Goal: Communication & Community: Answer question/provide support

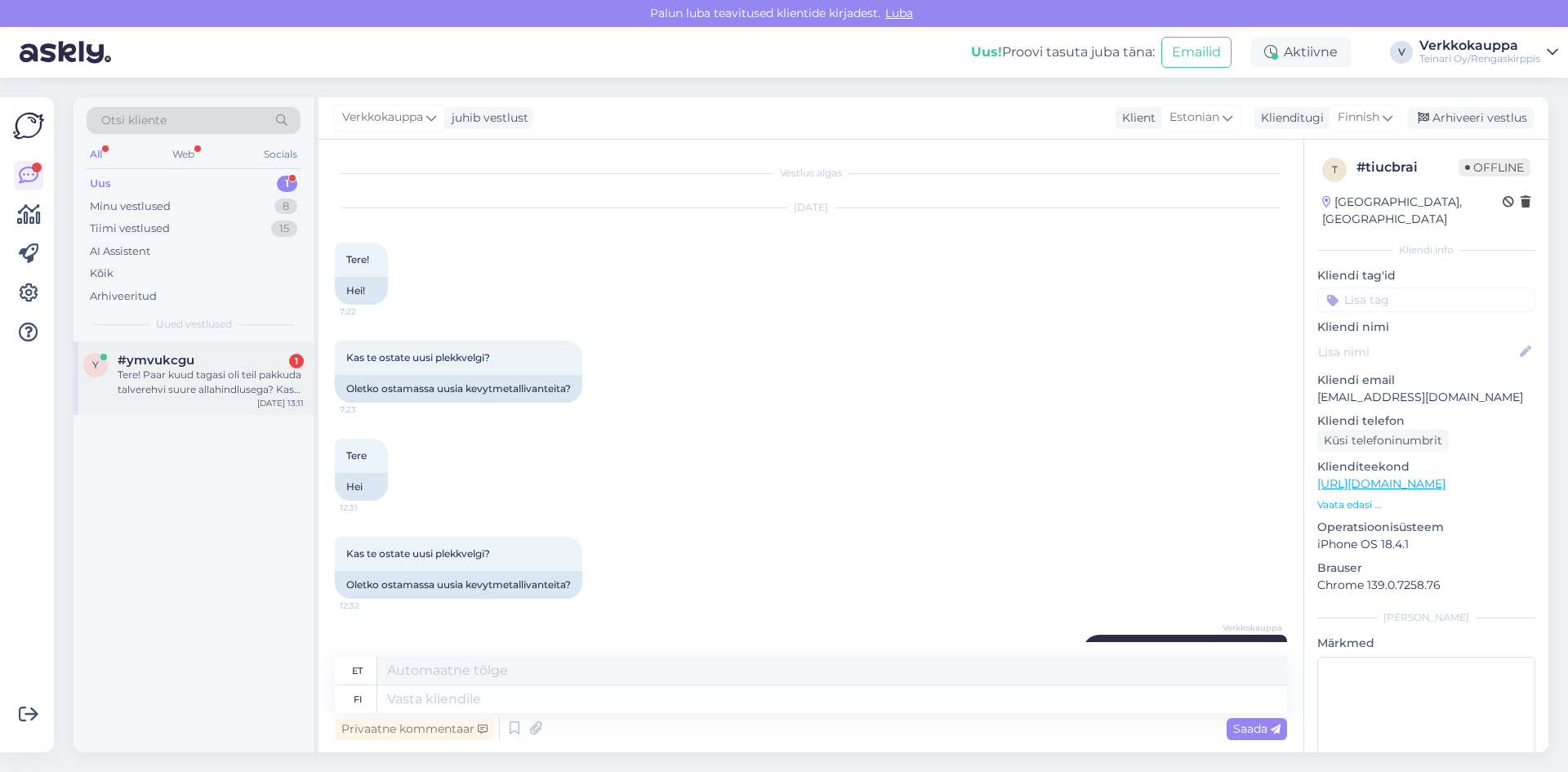
click at [192, 381] on div "Tere! Paar kuud tagasi oli teil pakkuda talverehvi suure allahindlusega? Kas he…" at bounding box center [210, 382] width 186 height 29
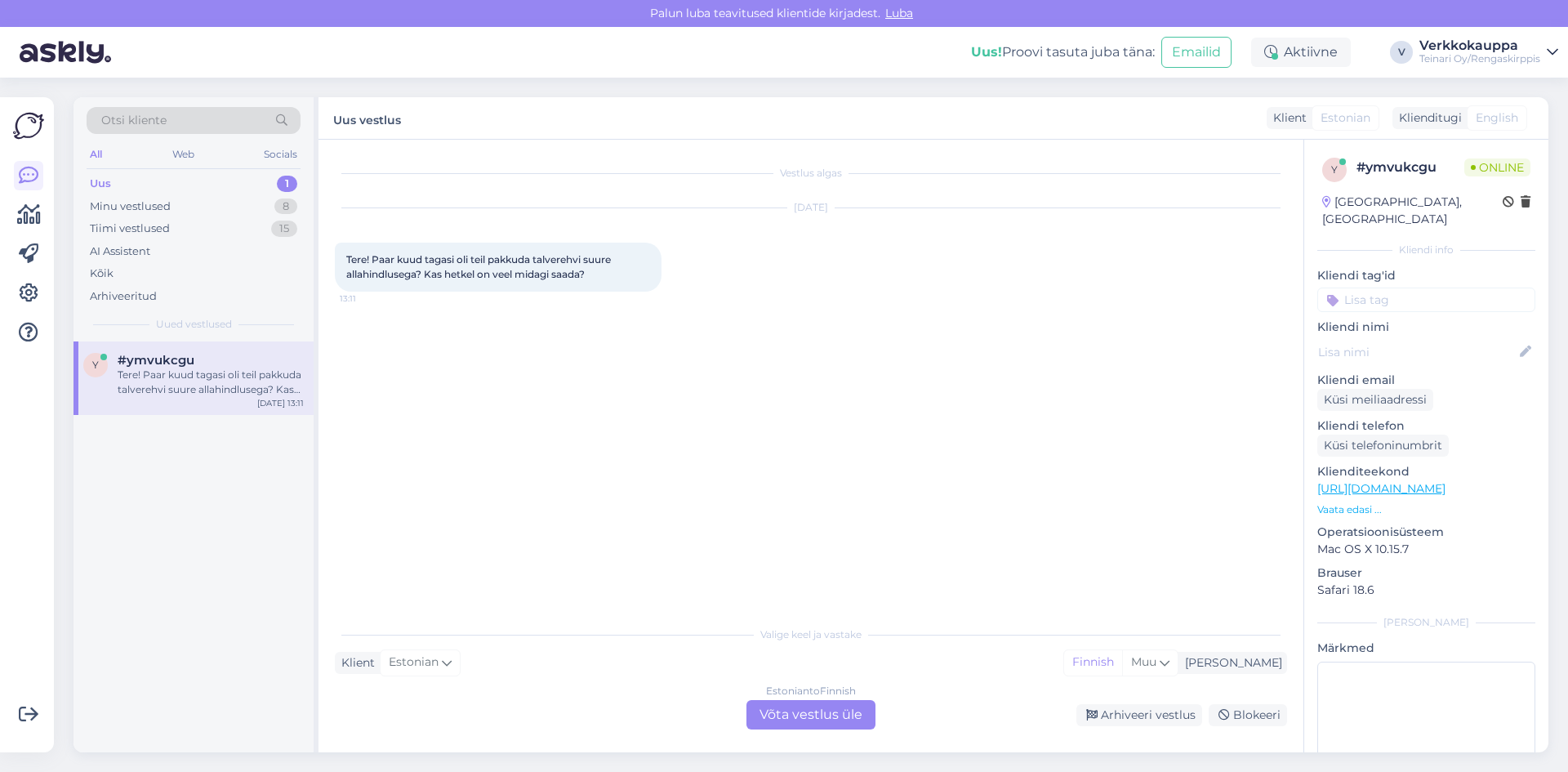
click at [785, 712] on div "Estonian to Finnish Võta vestlus üle" at bounding box center [812, 714] width 129 height 29
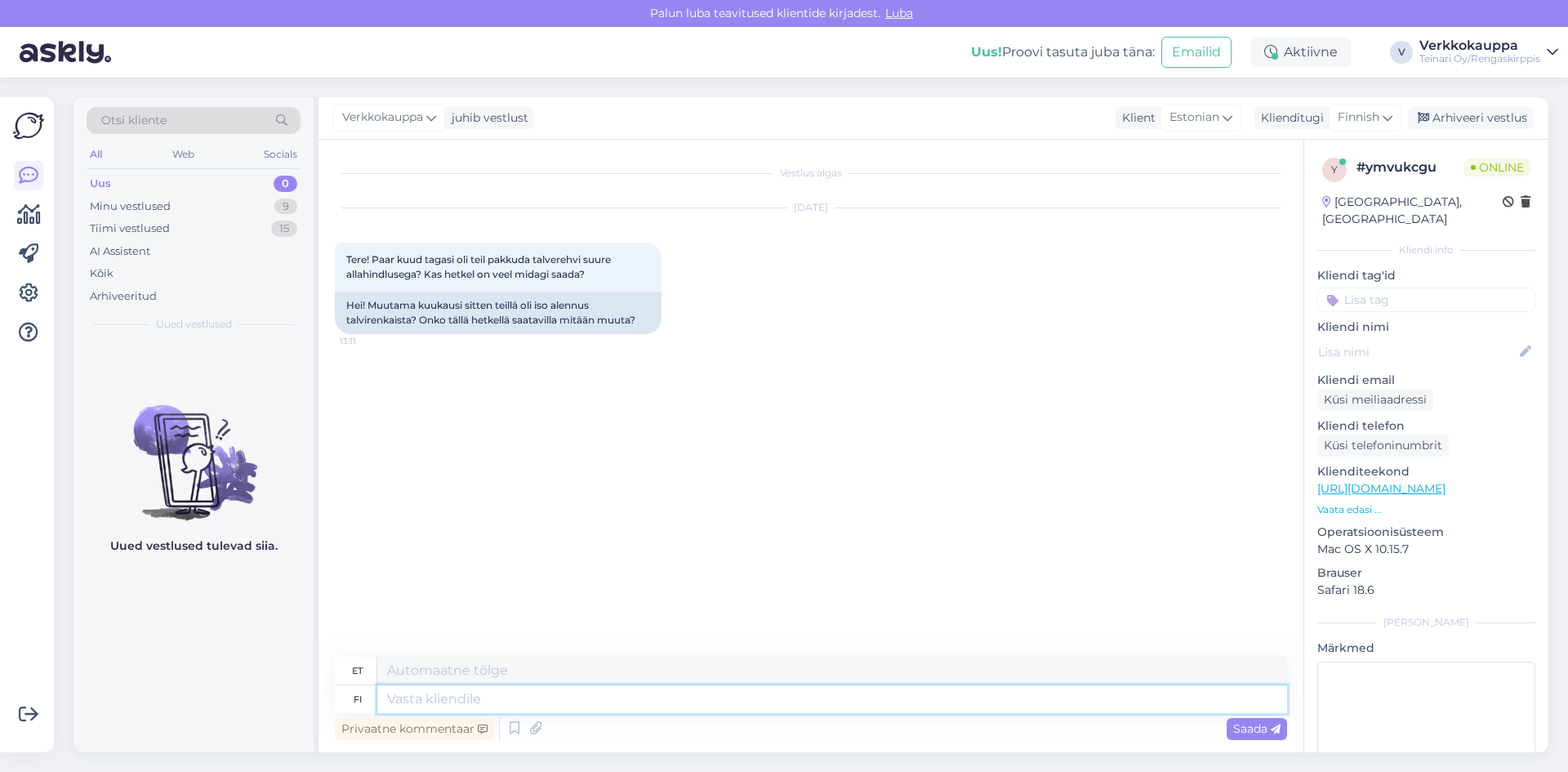
click at [489, 696] on textarea at bounding box center [832, 699] width 910 height 28
type textarea "Tere"
type textarea "Tere kas s"
type textarea "Tere!"
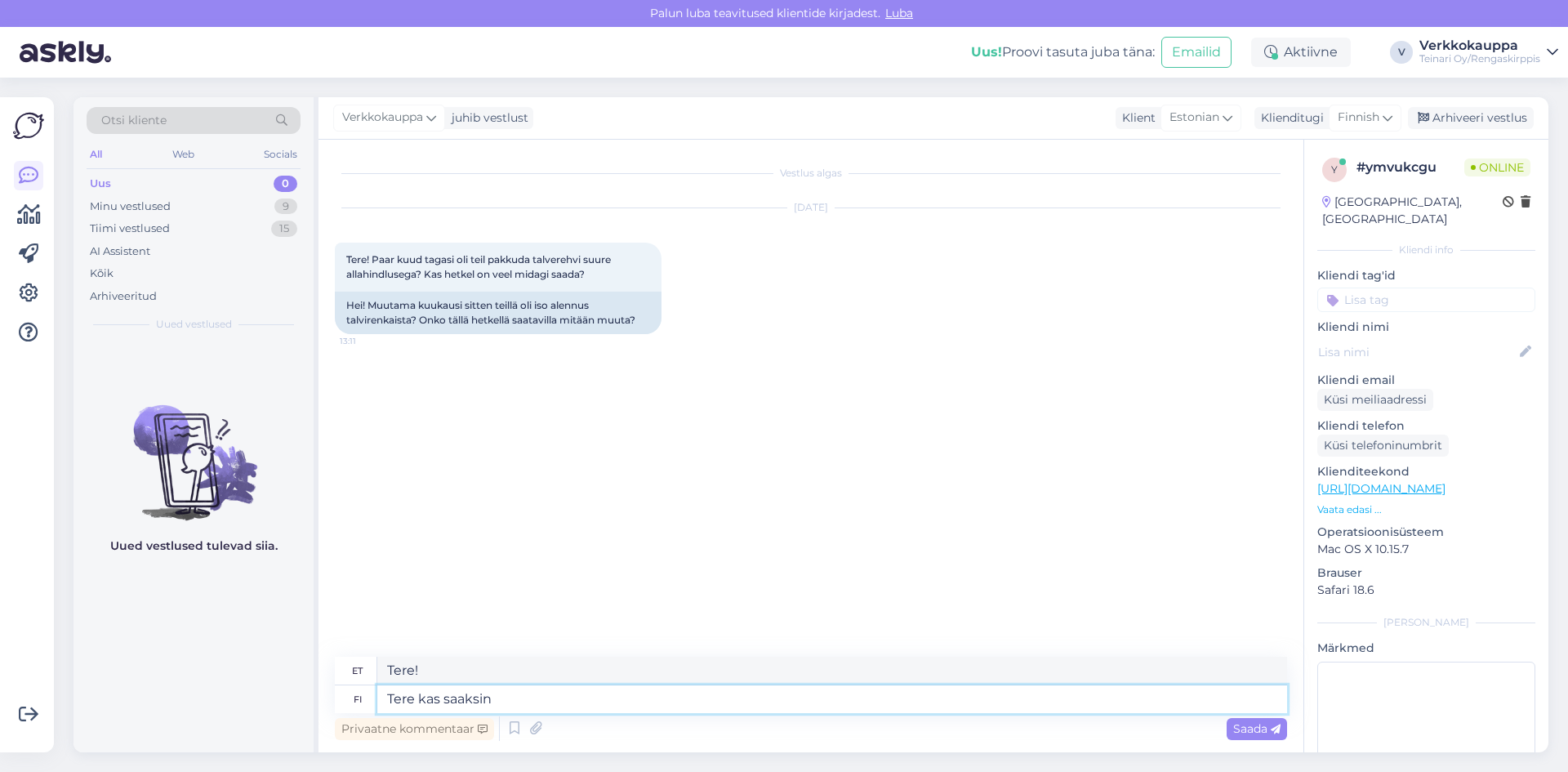
type textarea "Tere kas saaksin"
type textarea "Tere, kas ma saaksin selle?"
type textarea "Tere kas saaksin rehb"
type textarea "Tere, kas ma saaksin taastusravi?"
type textarea "Tere kas saaksin rehvisuuruse"
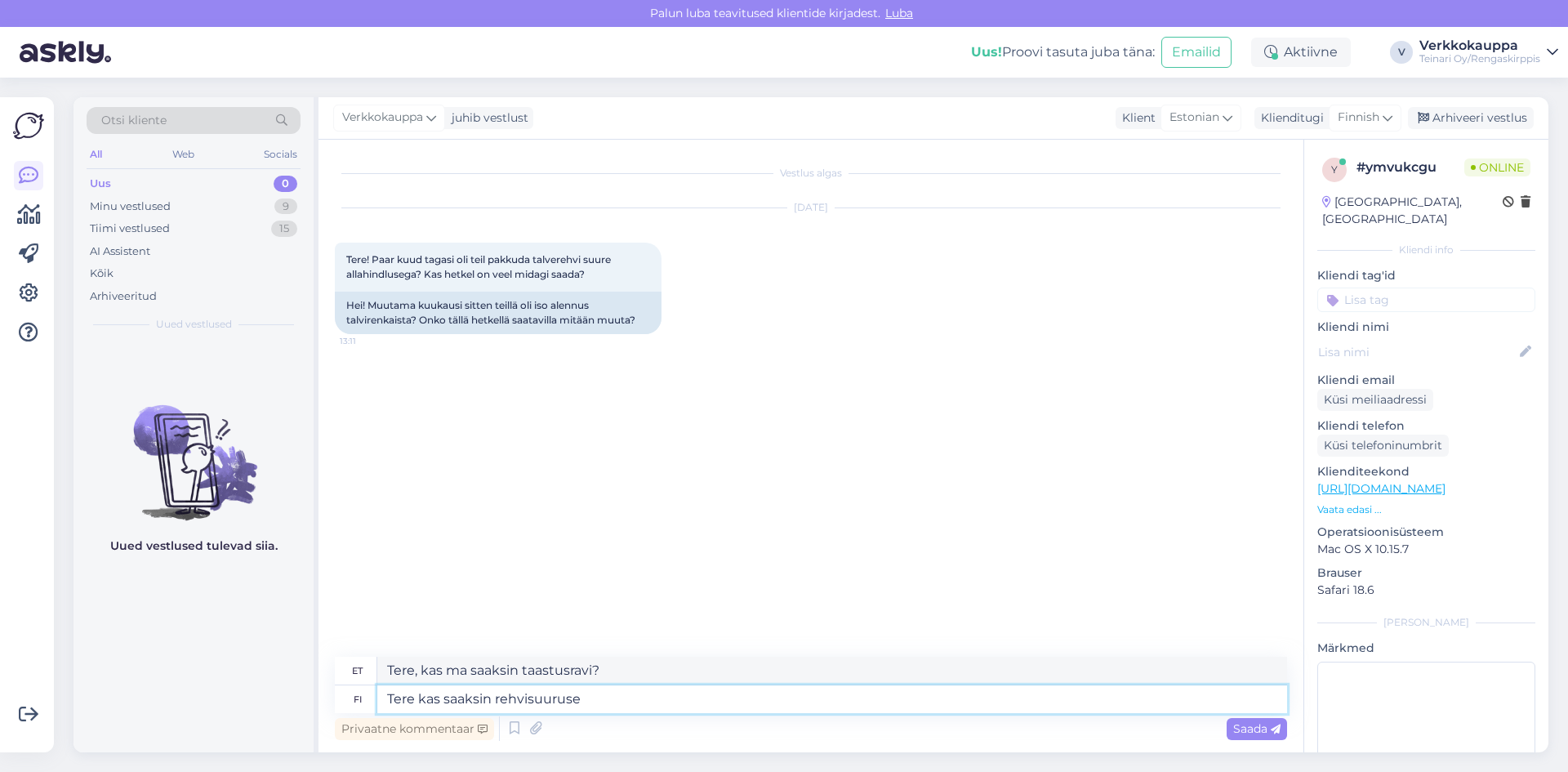
type textarea "Tere, kas saaks rehvimõõtu?"
type textarea "Tere kas saaksin rehvisuuruse?"
type textarea "Tere, kas saaks rehvimõõtu?"
type textarea "Tere kas saaksin rehvisuuruse? Vatame m"
type textarea "Tere, kas ma saaksin rehvimõõtu? Vatame"
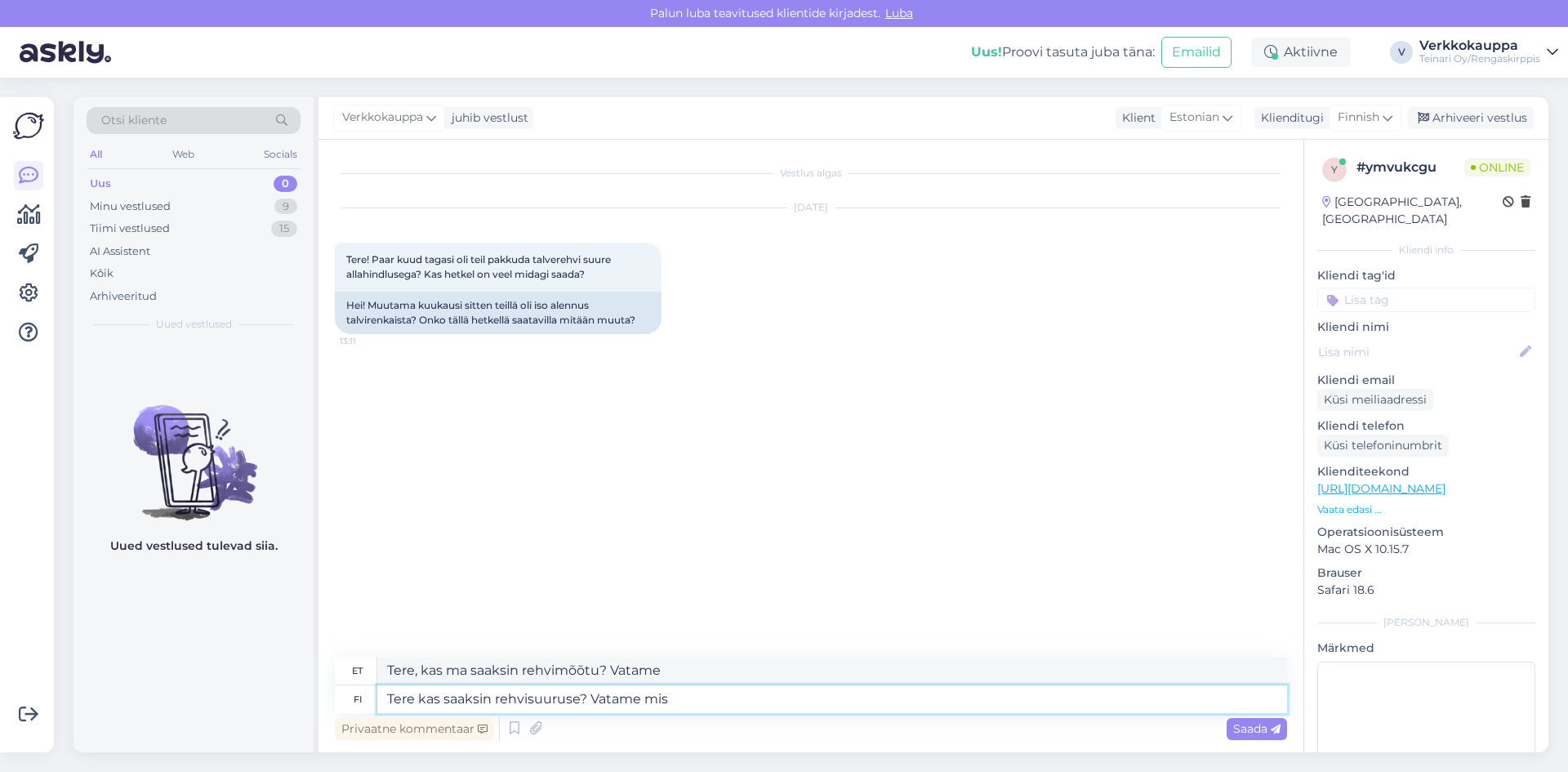
type textarea "Tere kas saaksin rehvisuuruse? Vatame mis s"
type textarea "Tere, kas ma saaksin rehvimõõtu? Vaatame üle."
type textarea "Tere kas saaksin rehvisuuruse? Vatame mis saada"
type textarea "Tere, kas ma saaksin rehvimõõtu? Vaatame, mida osta."
type textarea "Tere kas saaksin rehvisuuruse? Vatame mis saada oleks h"
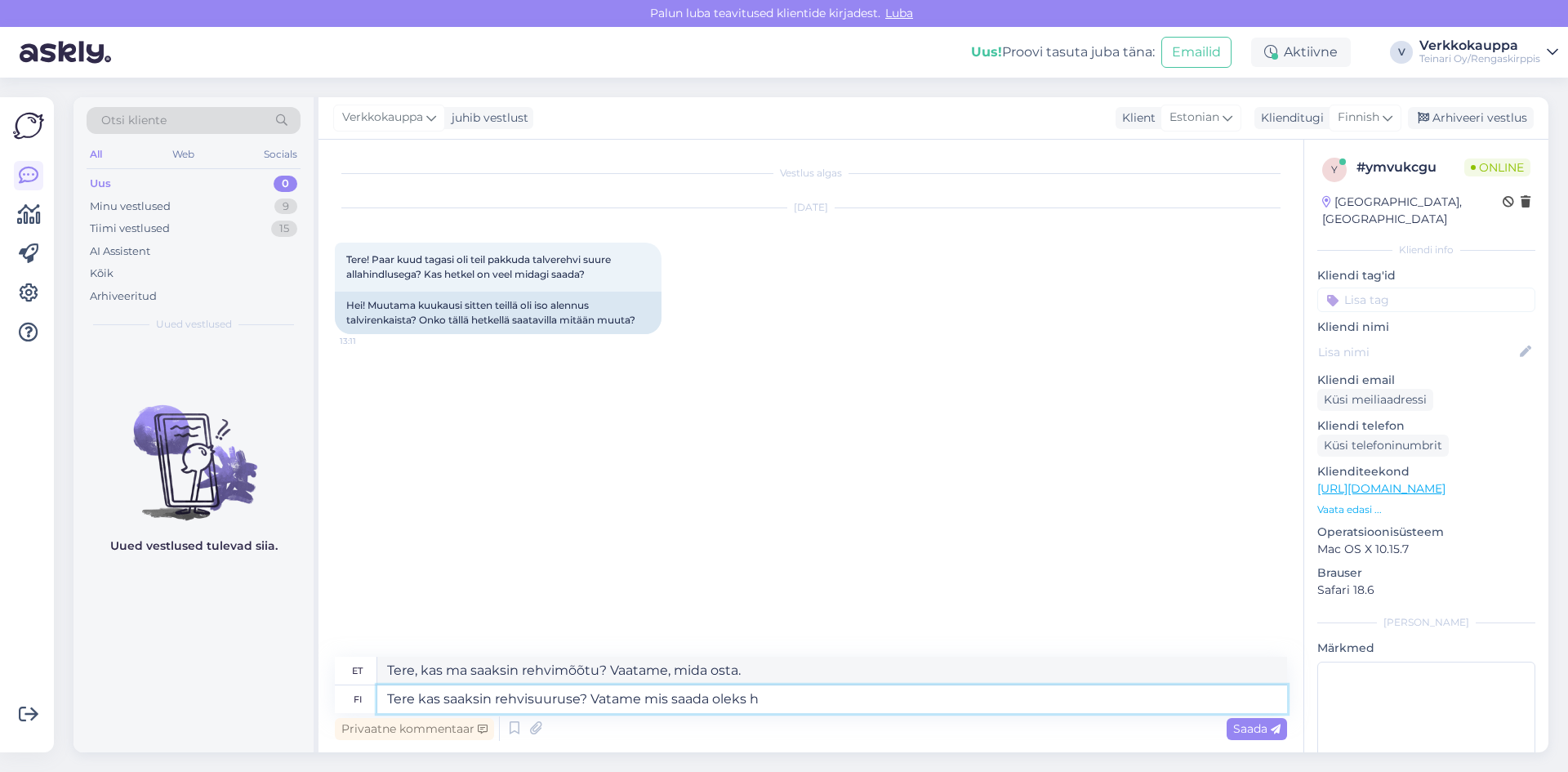
type textarea "Tere, kas ma saaksin rehvimõõtu? Mõtleme välja, millise osta."
type textarea "Tere kas saaksin rehvisuuruse? Vatame mis saada oleks hetkel"
type textarea "Tere, kas ma saaksin rehvimõõtu? Mõtleme välja, mida hetkel osta."
type textarea "Tere kas saaksin rehvisuuruse? Vatame mis saada oleks hetkel :)"
type textarea "Tere, kas saaks rehvimõõtu? Vaatame, mida hetkel osta :)"
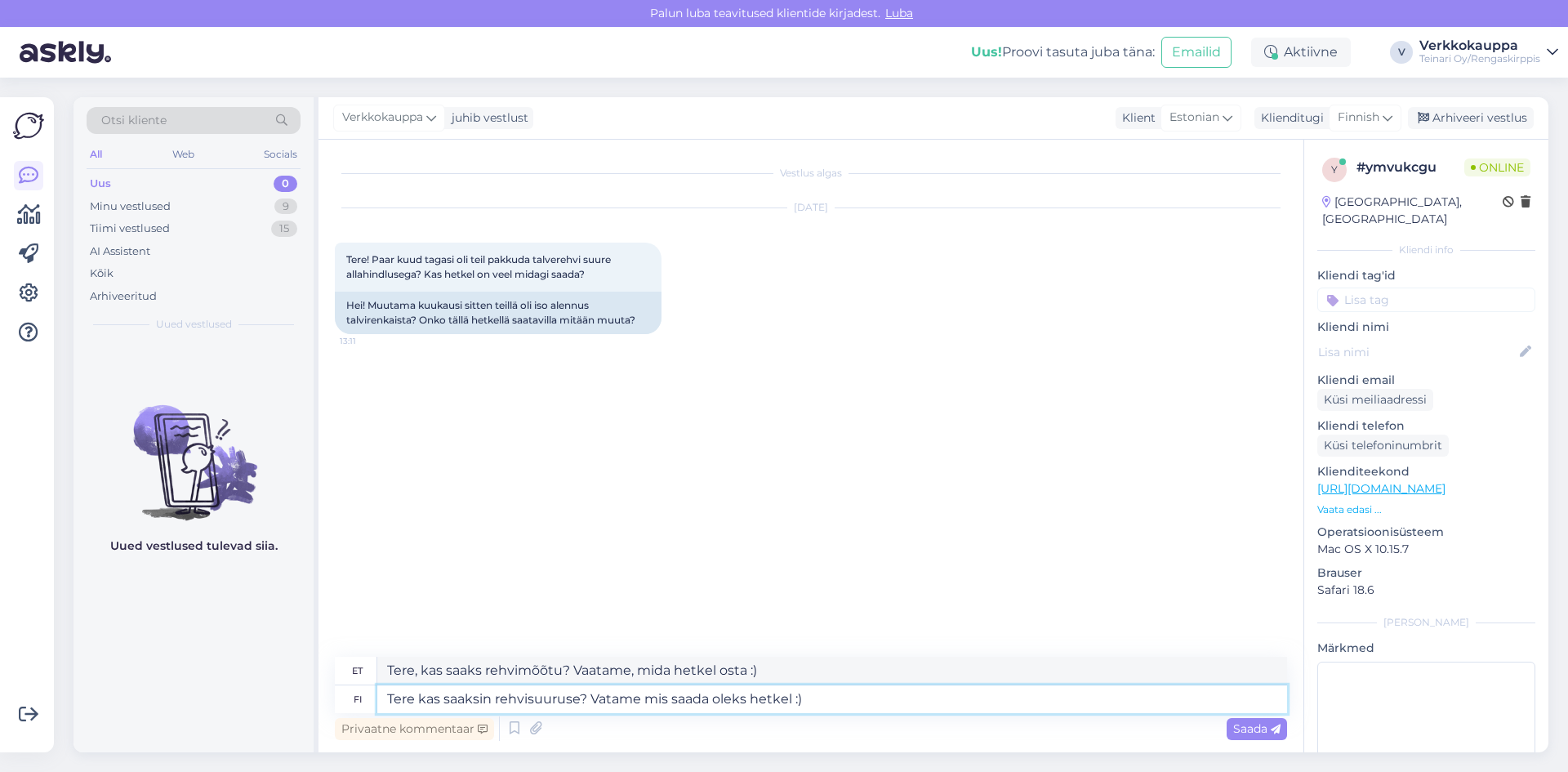
click at [606, 701] on textarea "Tere kas saaksin rehvisuuruse? Vatame mis saada oleks hetkel :)" at bounding box center [832, 699] width 910 height 28
type textarea "Tere kas saaksin rehvisuuruse? Vaatame mis saada oleks hetkel :)"
type textarea "Tere, kas saaks rehvimõõtu? Vaatame, mis hetkel saada annab :)"
click at [906, 703] on textarea "Tere kas saaksin rehvisuuruse? Vaatame mis saada oleks hetkel :)" at bounding box center [832, 699] width 910 height 28
type textarea "Tere kas saaksin rehvisuuruse? Vaatame mis saada oleks hetkel :)"
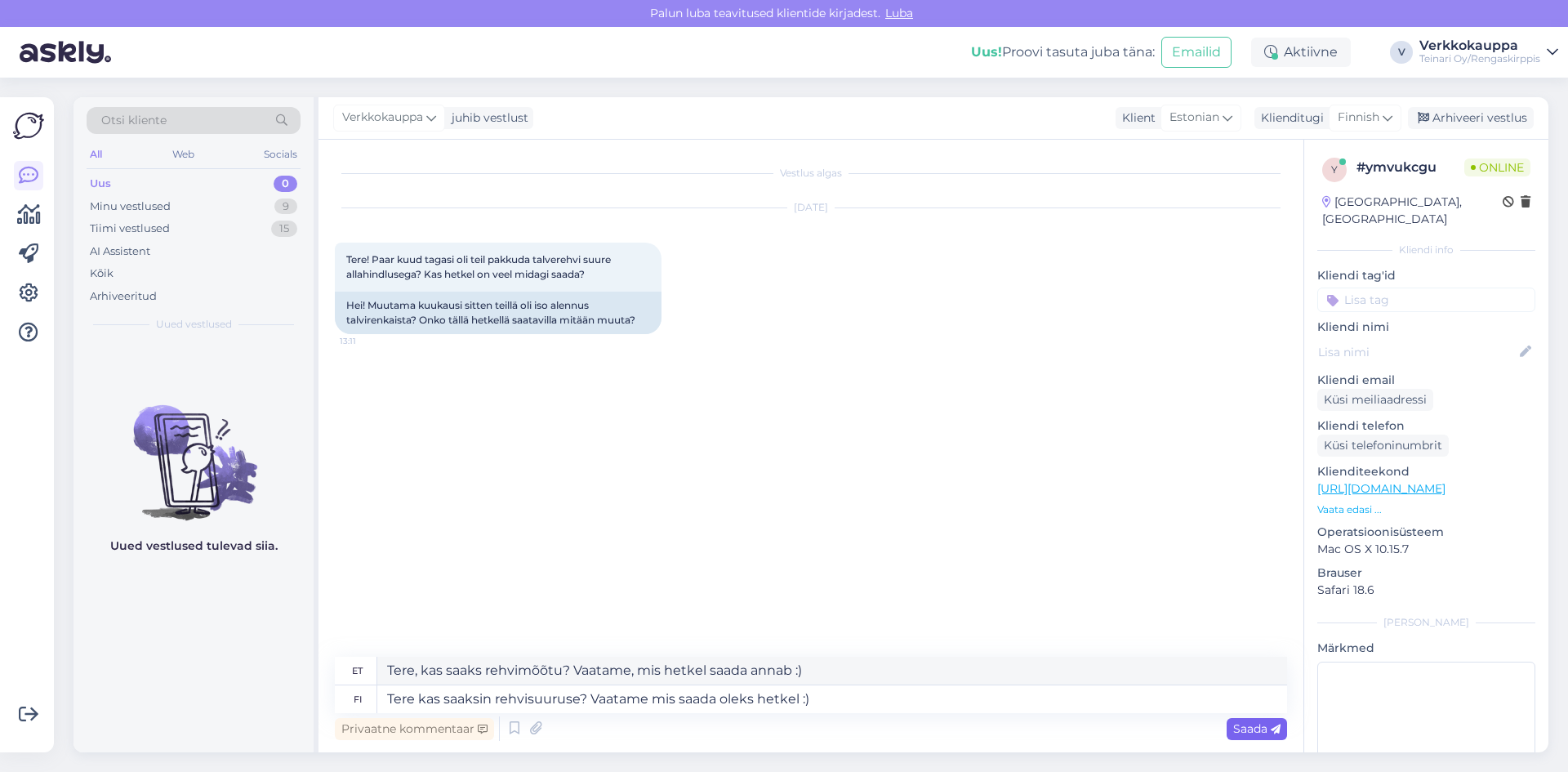
click at [1258, 724] on span "Saada" at bounding box center [1256, 729] width 47 height 15
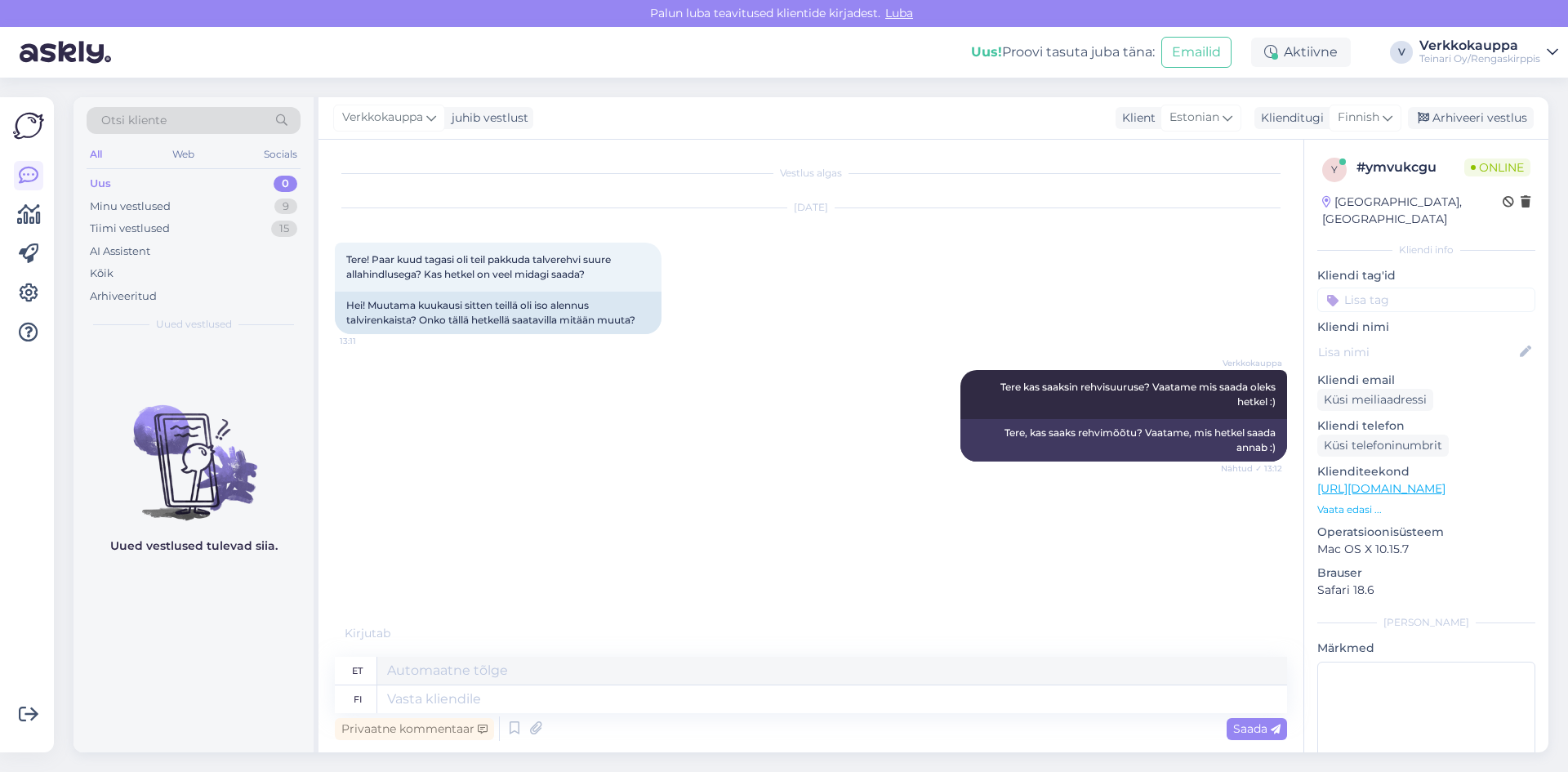
click at [602, 455] on div "Verkkokauppa Tere kas saaksin rehvisuuruse? Vaatame mis saada oleks hetkel :) N…" at bounding box center [811, 416] width 952 height 128
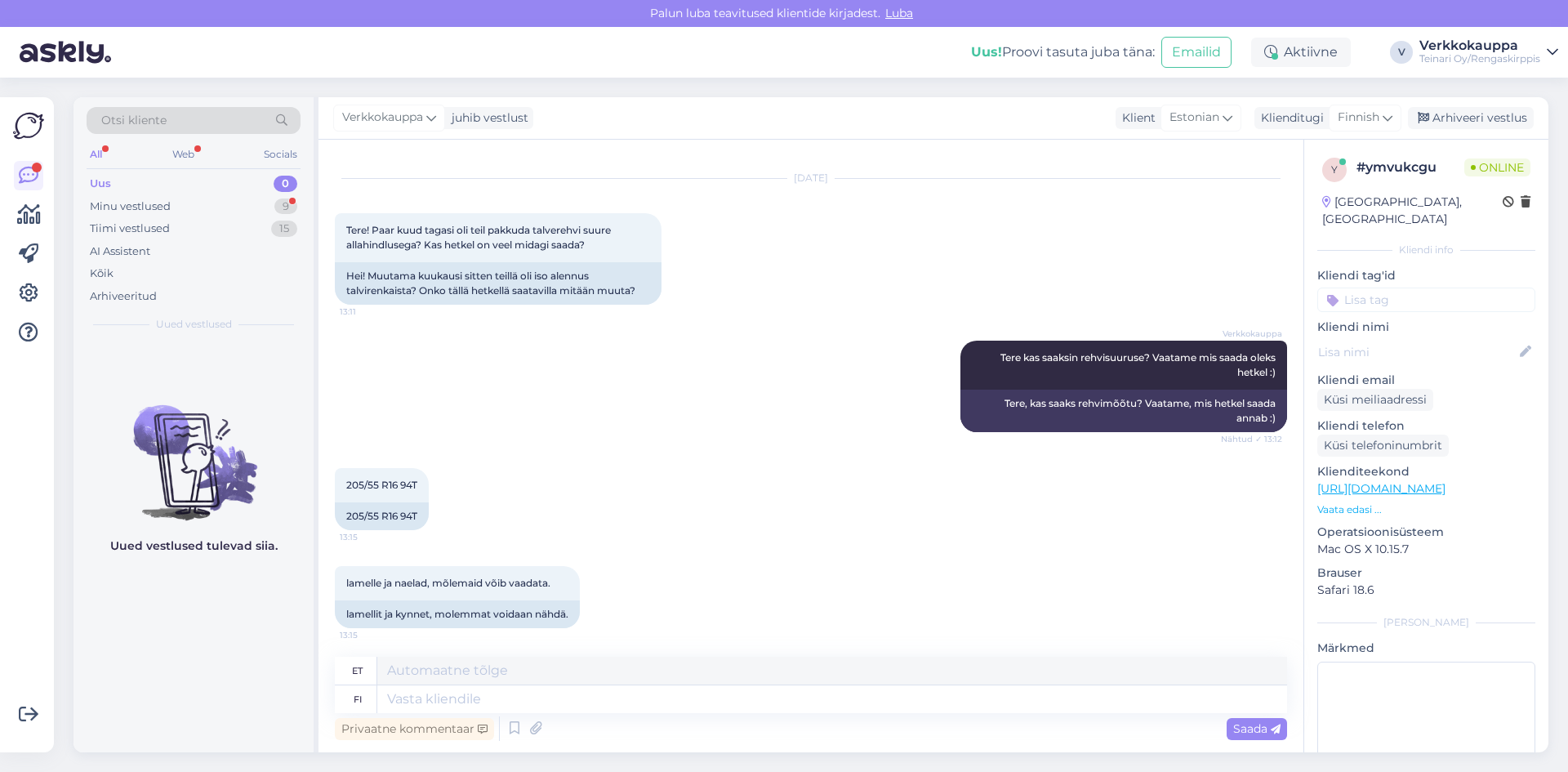
scroll to position [34, 0]
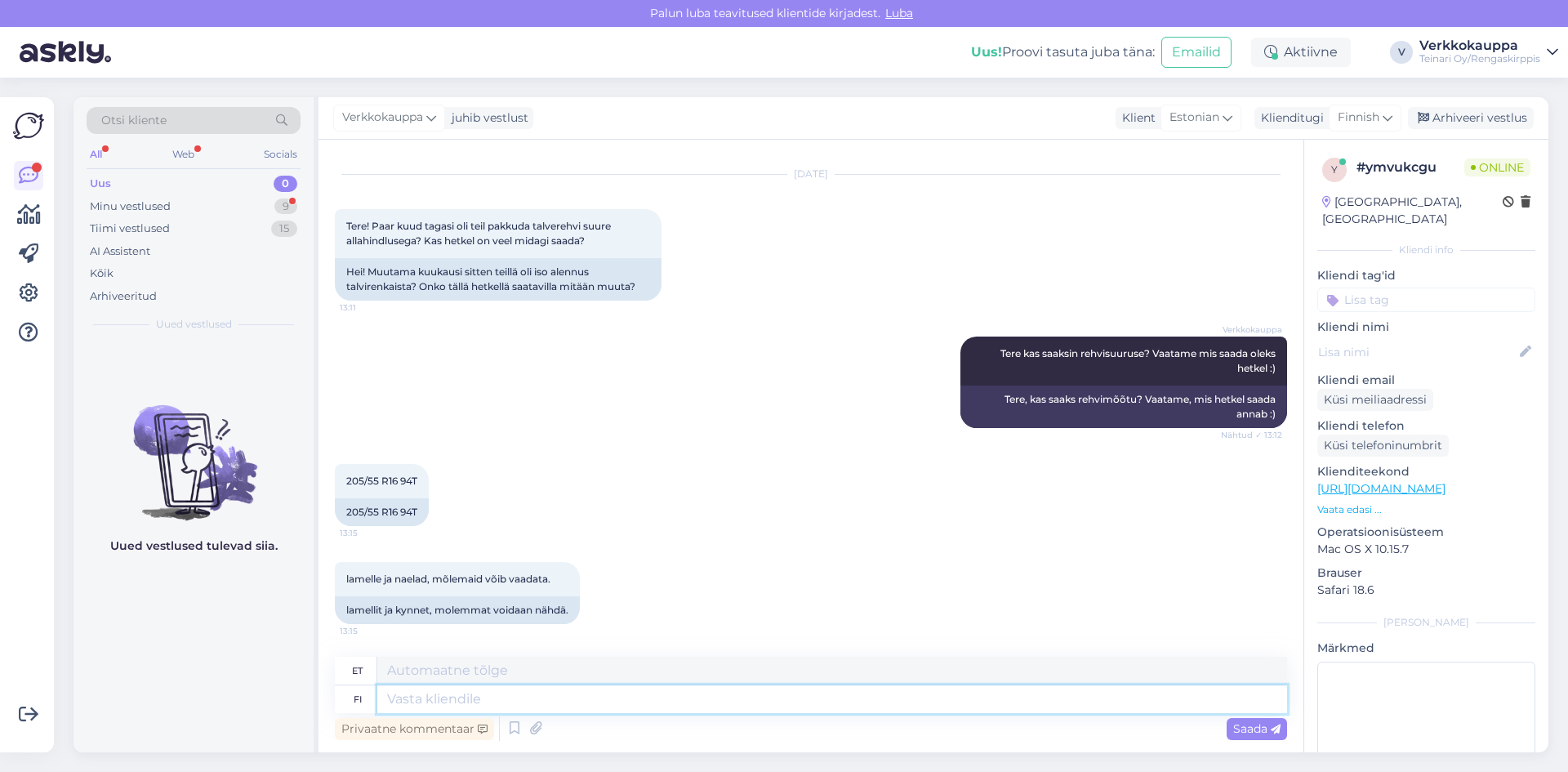
click at [510, 698] on textarea at bounding box center [832, 699] width 910 height 28
type textarea "Uued"
type textarea "Uus"
type textarea "Uued lamellid l"
type textarea "Uued lamellid"
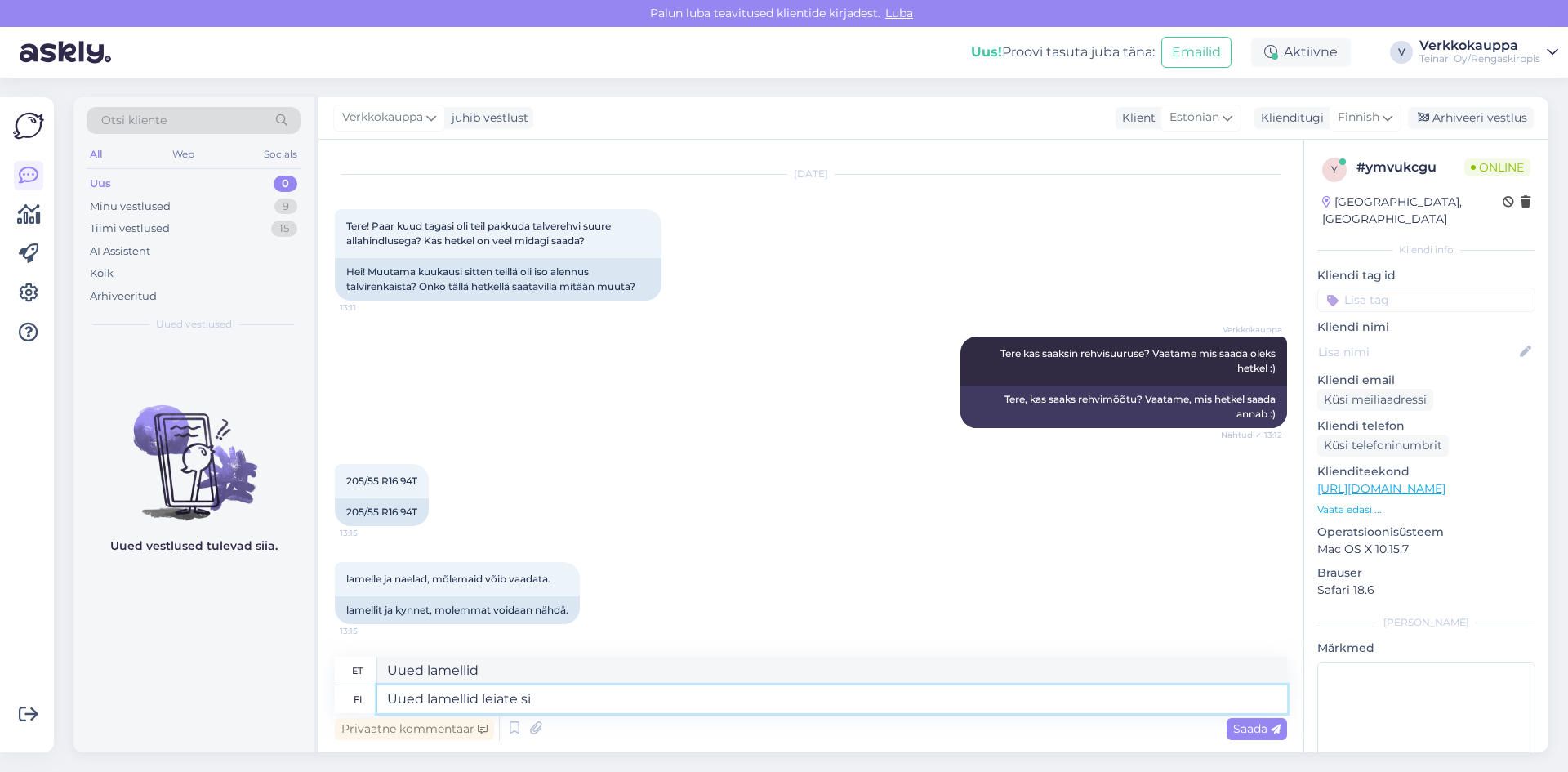
type textarea "Uued lamellid leiate sii"
type textarea "[PERSON_NAME] leiab"
type textarea "Uued lamellid leiate siit"
type textarea "Uued lamellid leiad siit"
paste textarea "[URL][DOMAIN_NAME]"
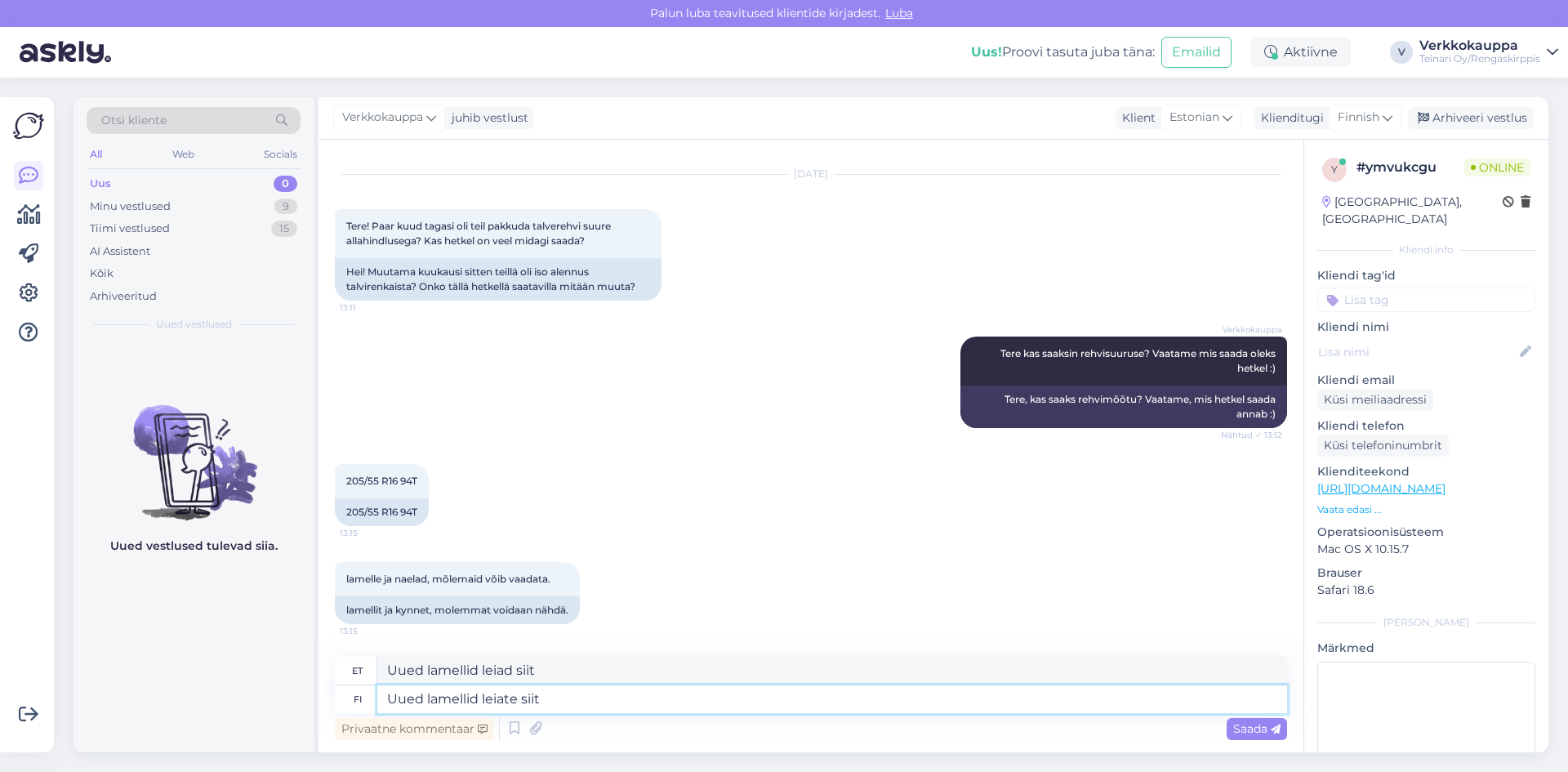
type textarea "Uued lamellid leiate siit [URL][DOMAIN_NAME]"
type textarea "Uued lamellid leiad siit [URL][DOMAIN_NAME]"
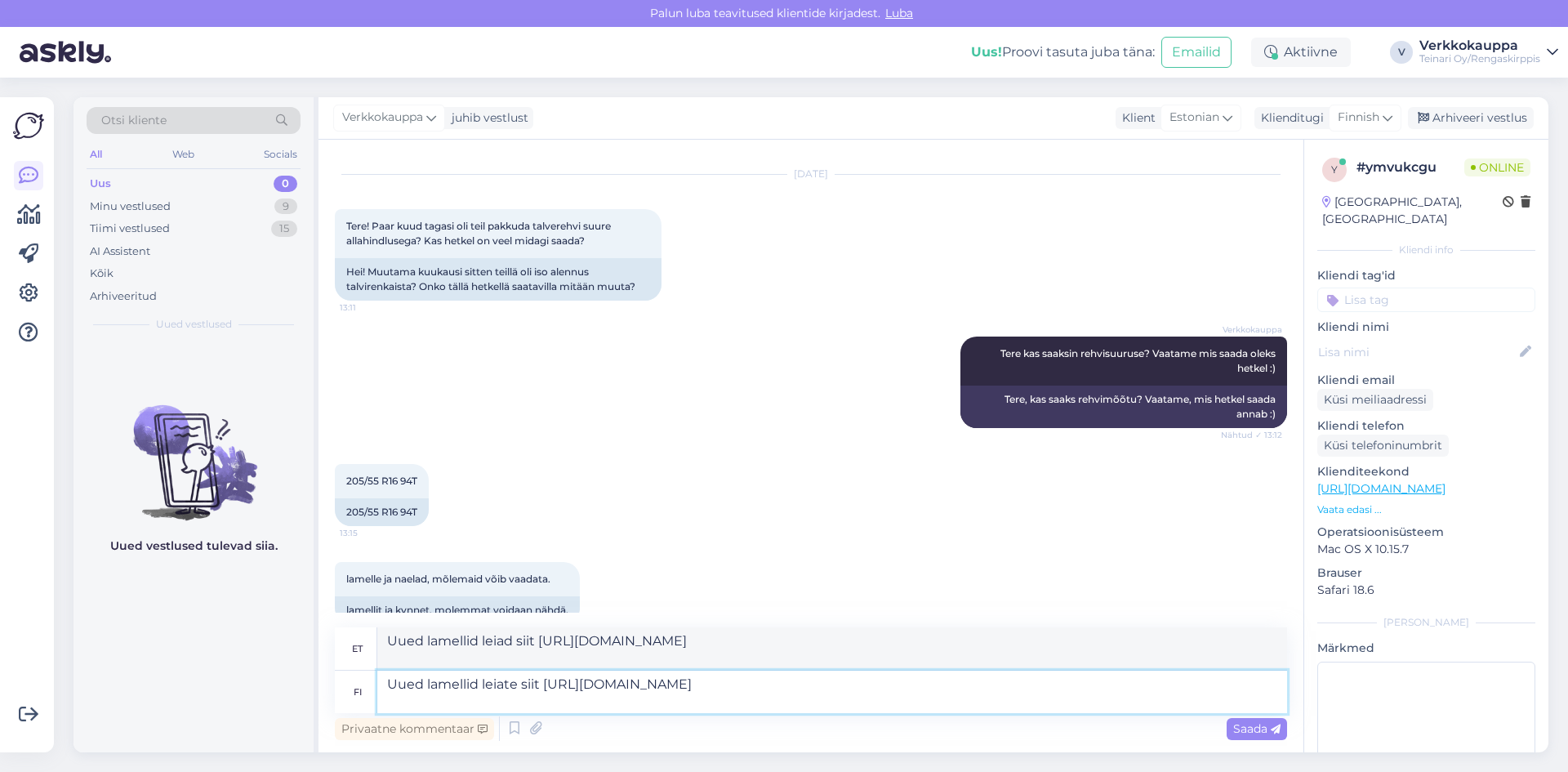
click at [543, 682] on textarea "Uued lamellid leiate siit [URL][DOMAIN_NAME]" at bounding box center [832, 691] width 910 height 42
click at [866, 702] on textarea "Uued lamellid leiate siit [URL][DOMAIN_NAME]" at bounding box center [832, 691] width 910 height 42
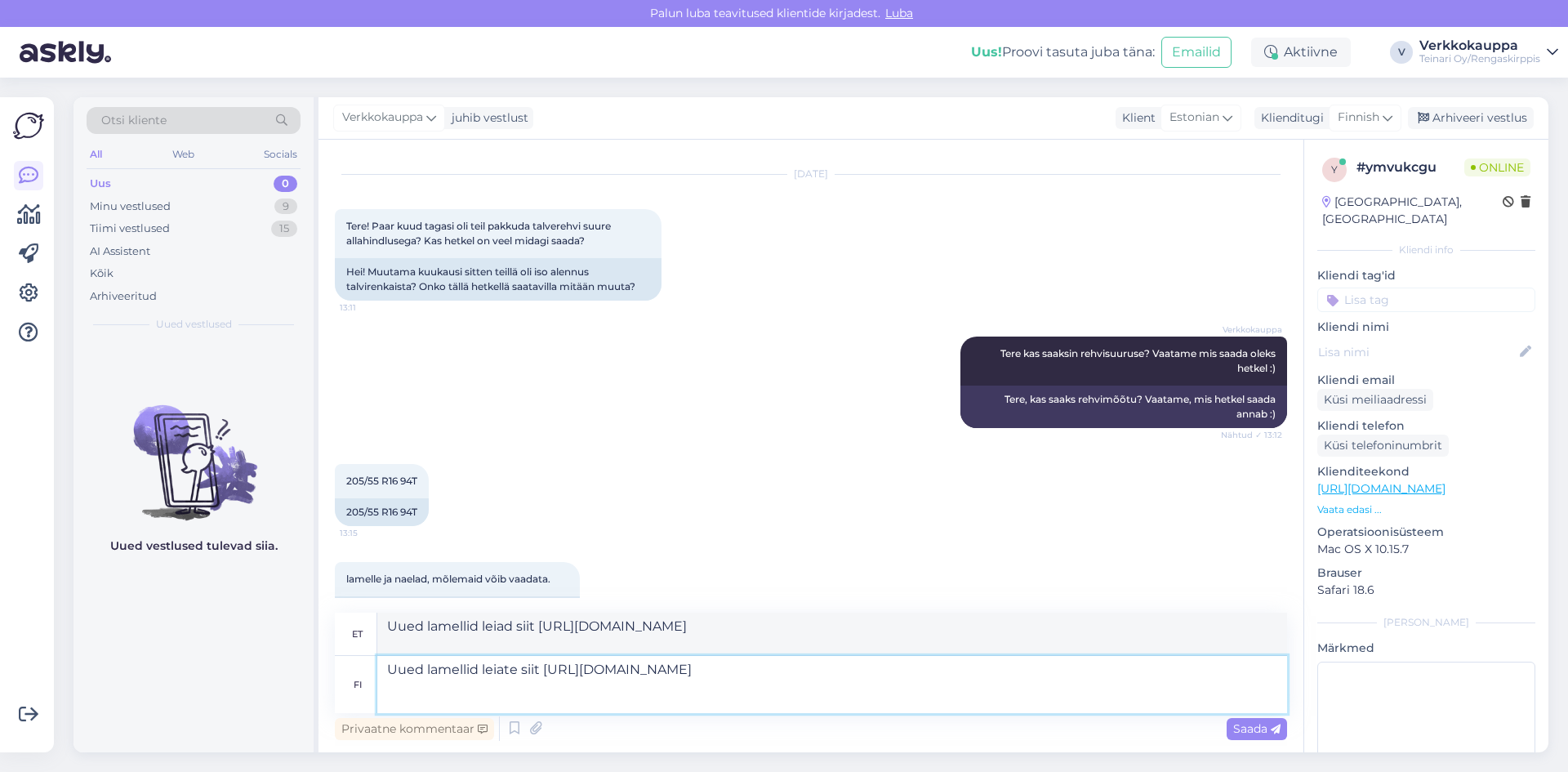
click at [543, 667] on textarea "Uued lamellid leiate siit [URL][DOMAIN_NAME]" at bounding box center [832, 684] width 910 height 57
click at [540, 672] on textarea "Uued lamellid leiate siit [URL][DOMAIN_NAME]" at bounding box center [832, 684] width 910 height 57
click at [860, 684] on textarea "Uued lamellid leiate siit [URL][DOMAIN_NAME]" at bounding box center [832, 684] width 910 height 57
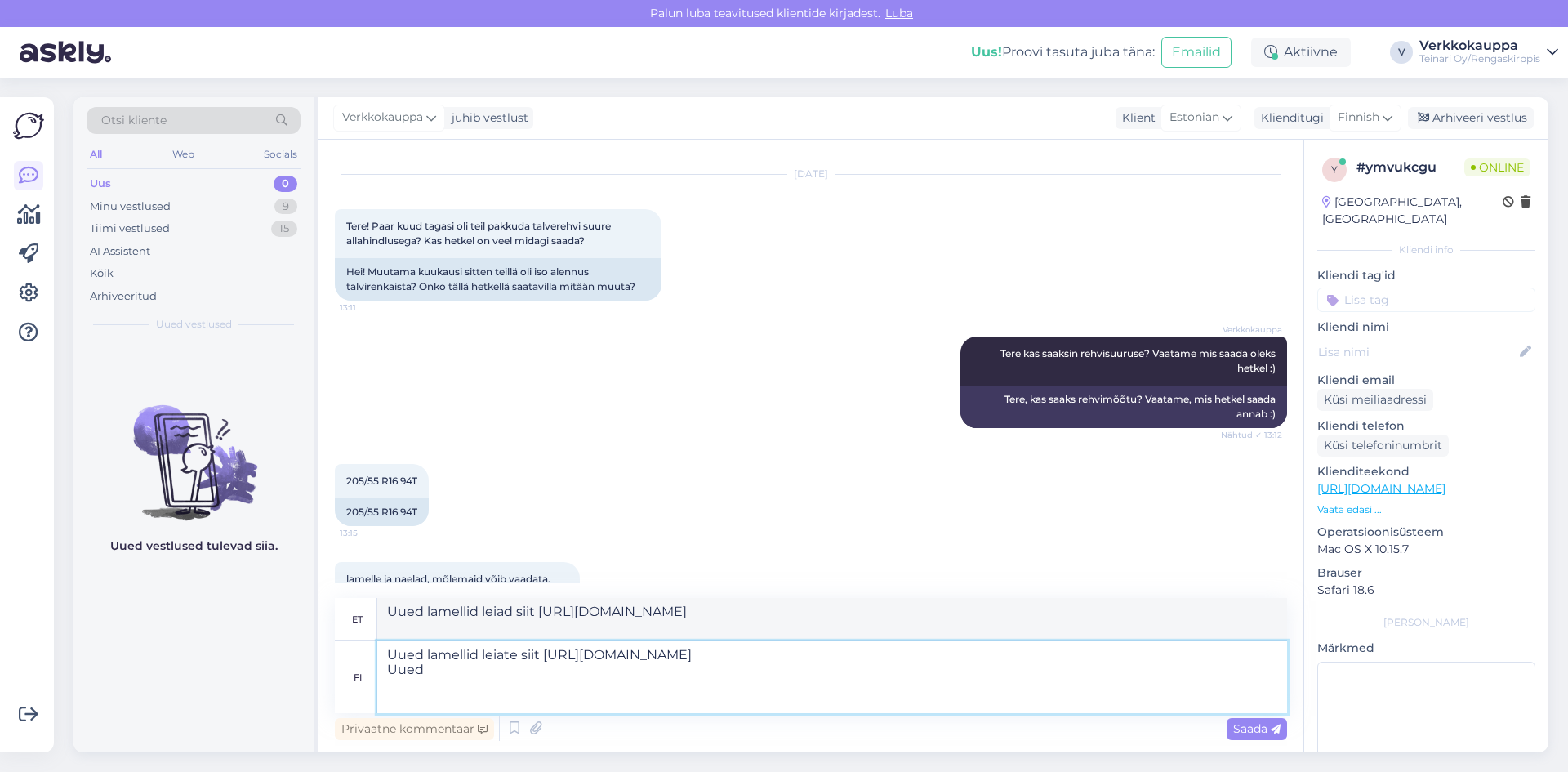
type textarea "Uued lamellid leiate siit [URL][DOMAIN_NAME] Uued"
type textarea "Uued lamellid leiad siit [URL][DOMAIN_NAME] Uued"
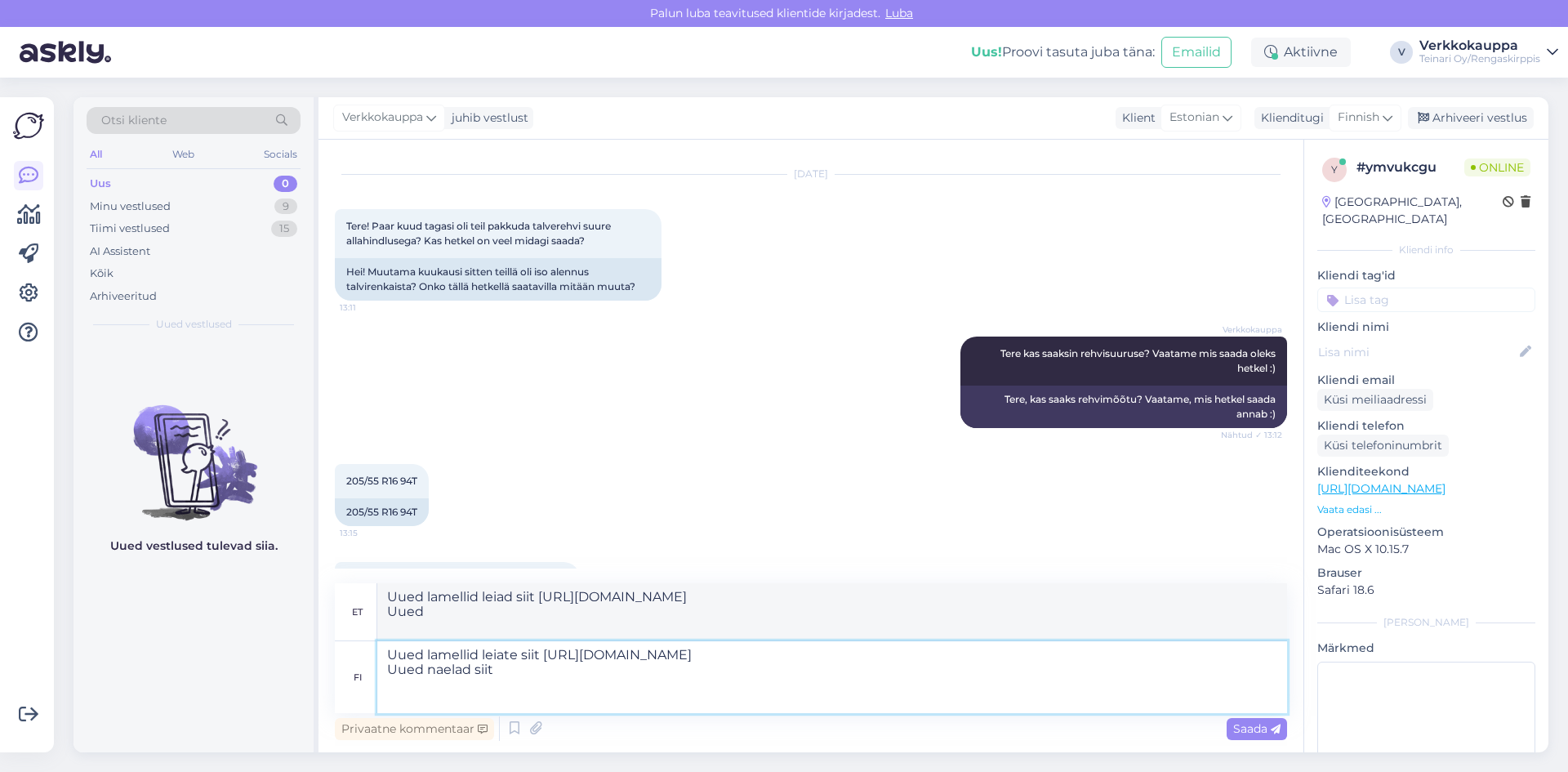
type textarea "Uued lamellid leiate siit [URL][DOMAIN_NAME] Uued naelad siit"
type textarea "Uued lamellid leiad siit [URL][DOMAIN_NAME] Uued naelad siit"
type textarea "Uued lamellid leiate siit [URL][DOMAIN_NAME] Uued nae"
type textarea "Uued lamellid leiate siit [URL][DOMAIN_NAME] Uued naelrehvid leiate siit"
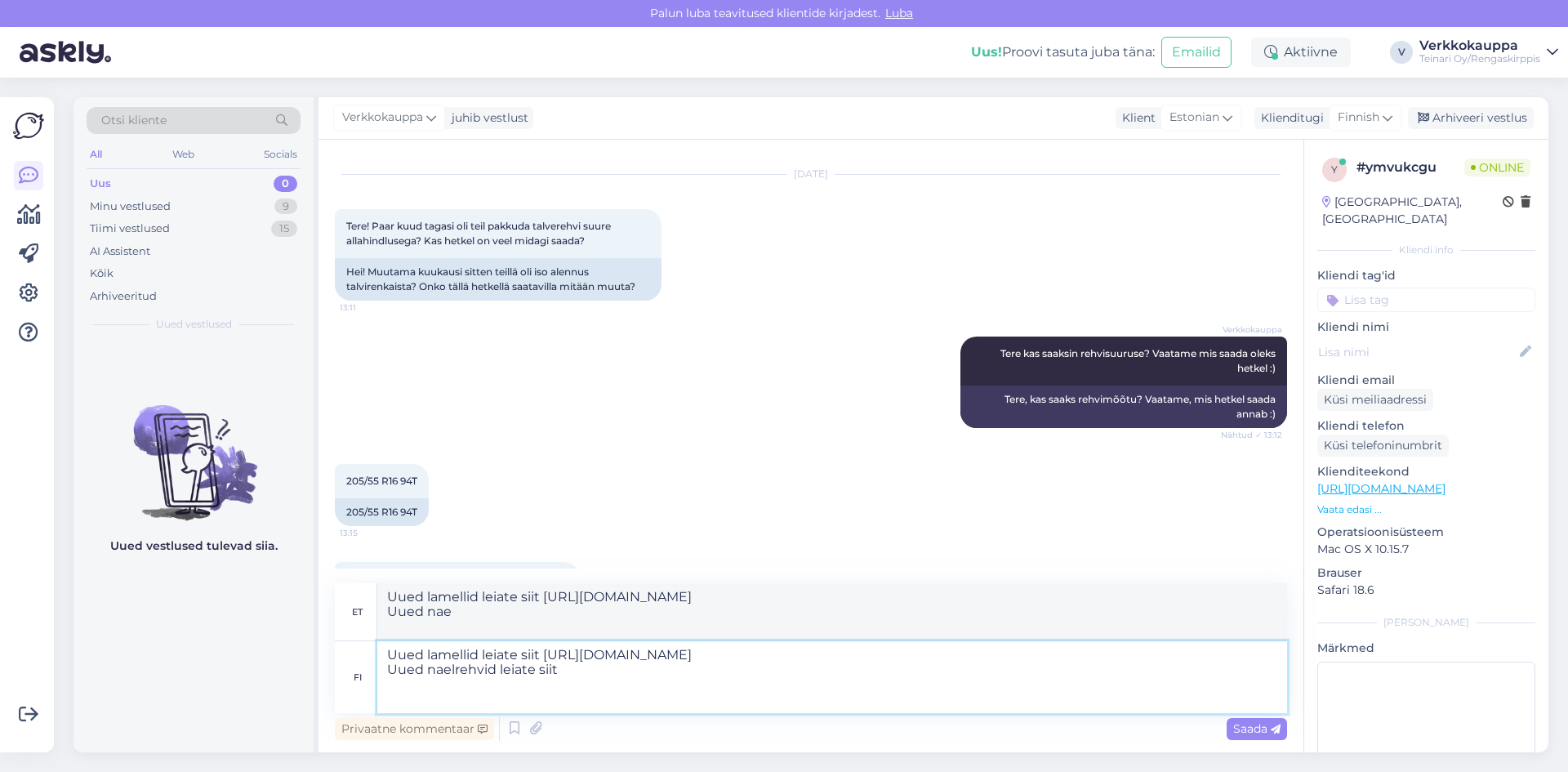
type textarea "Uued lamellid leiad siit [URL][DOMAIN_NAME] Uued naelrehvid leiad siit"
paste textarea "[URL][DOMAIN_NAME]"
type textarea "Uued lamellid leiate siit [URL][DOMAIN_NAME] Uued naelrehvid leiate siit [URL][…"
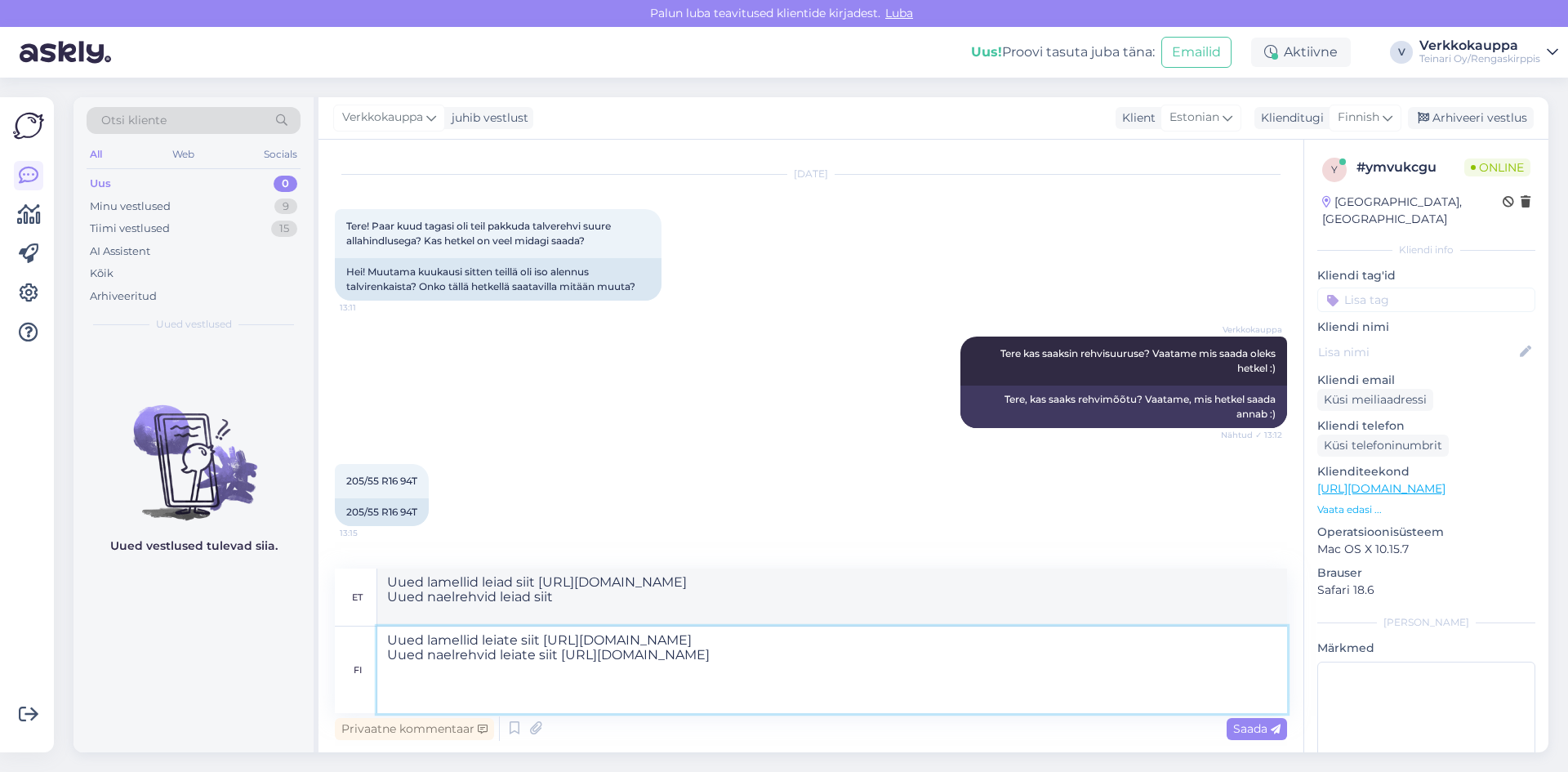
type textarea "Uued lamellid leiad siit [URL][DOMAIN_NAME] Uued naelrehvid leiad siit [URL][DO…"
type textarea "Uued lamellid leiate siit [URL][DOMAIN_NAME] Uued naelrehvid leiate siit [URL][…"
click at [1255, 728] on span "Saada" at bounding box center [1256, 729] width 47 height 15
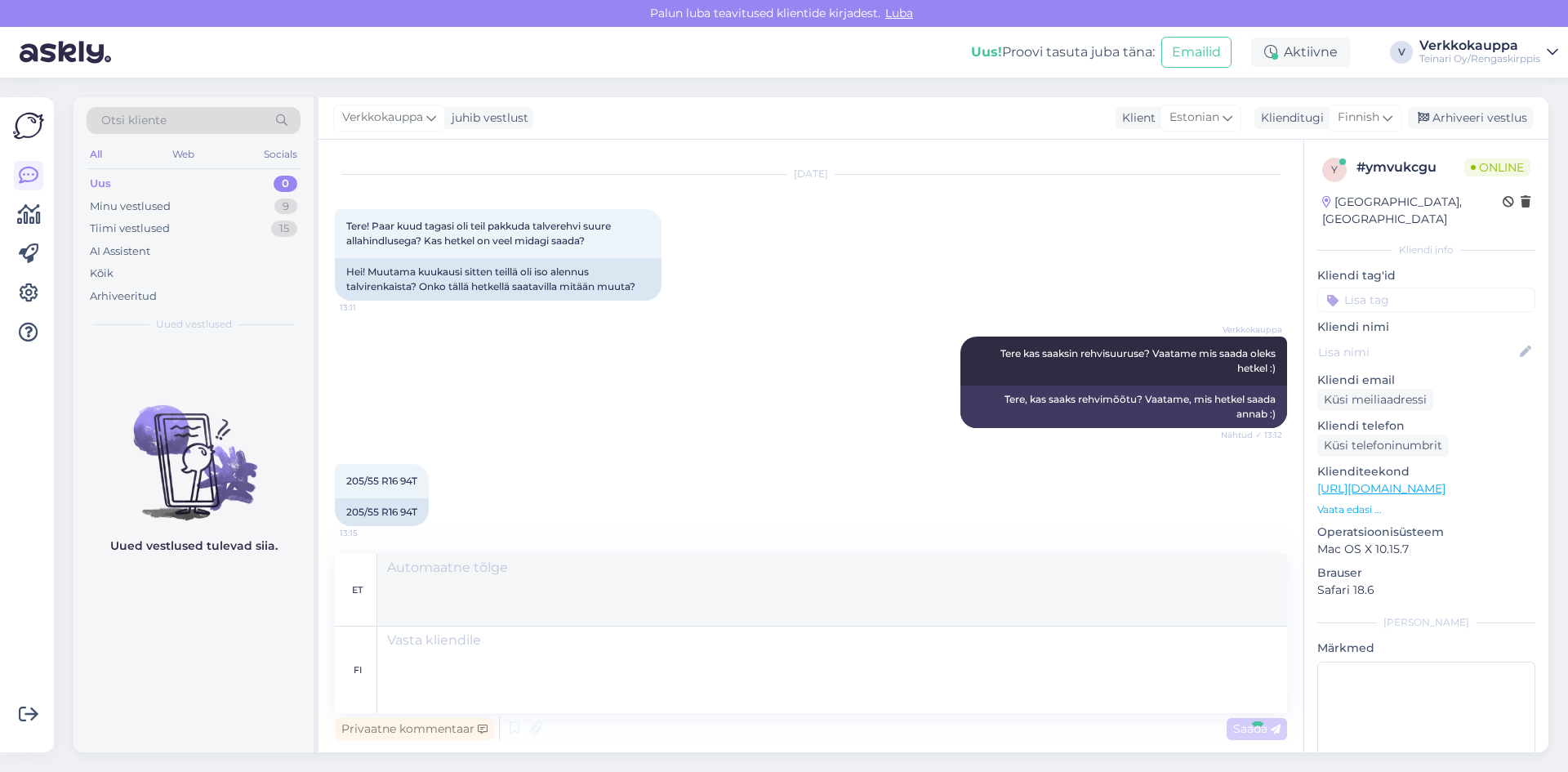
scroll to position [338, 0]
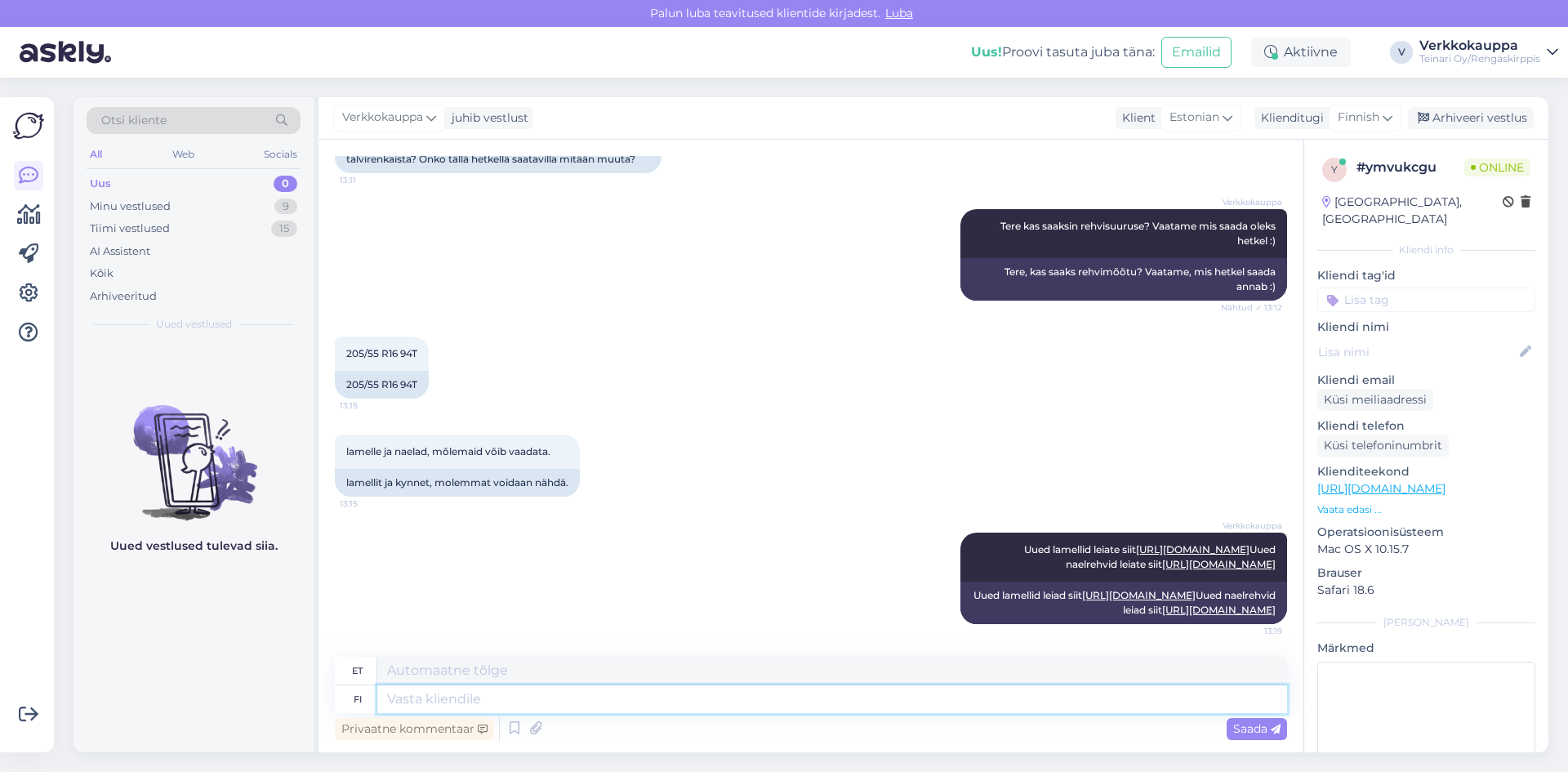
click at [403, 695] on textarea at bounding box center [832, 699] width 910 height 28
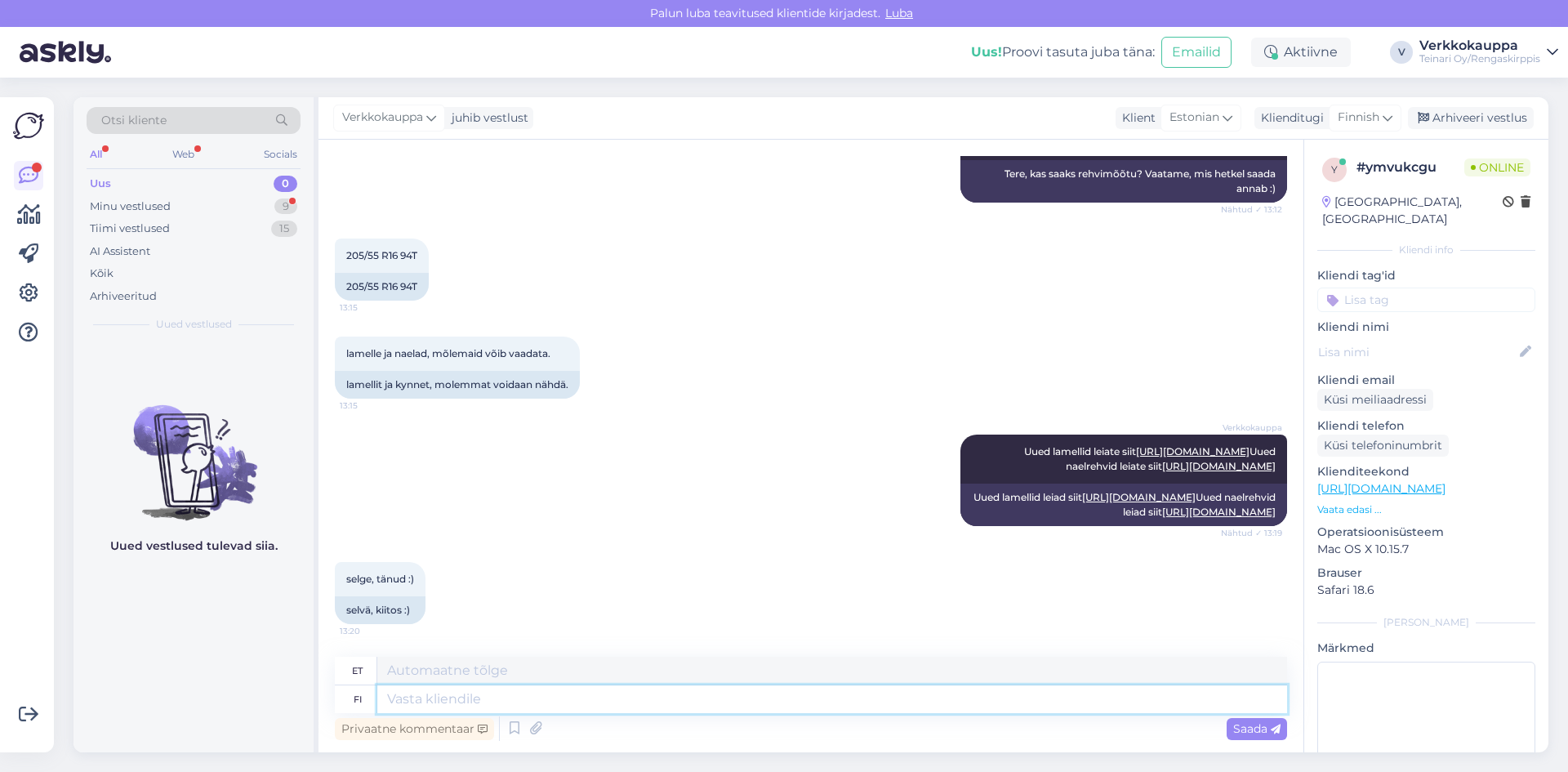
scroll to position [435, 0]
click at [449, 704] on textarea at bounding box center [832, 699] width 910 height 28
type textarea "L"
type textarea "Palun"
type textarea "Mul on kahju."
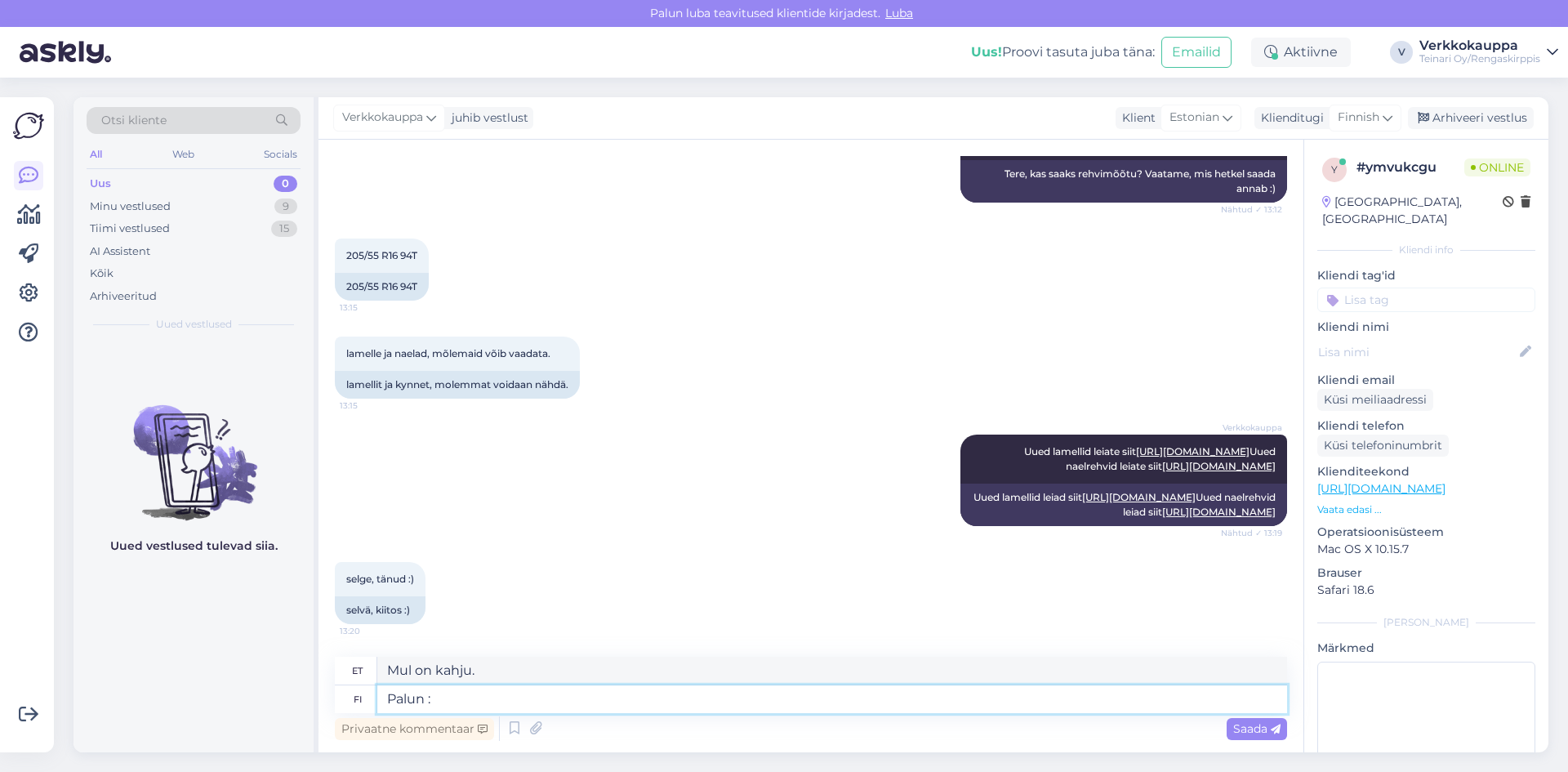
type textarea "Palun :)"
click at [1247, 723] on span "Saada" at bounding box center [1256, 729] width 47 height 15
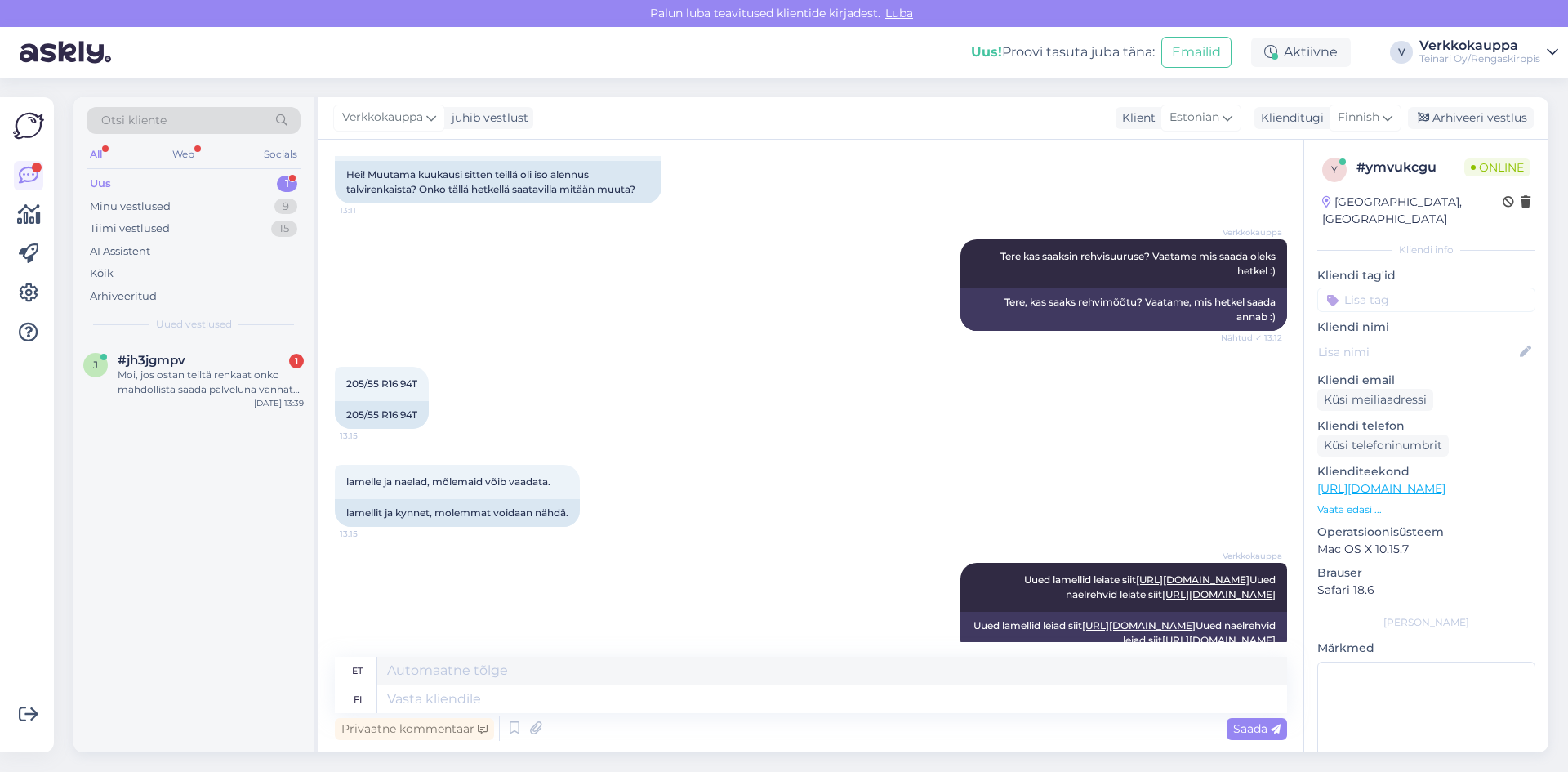
scroll to position [125, 0]
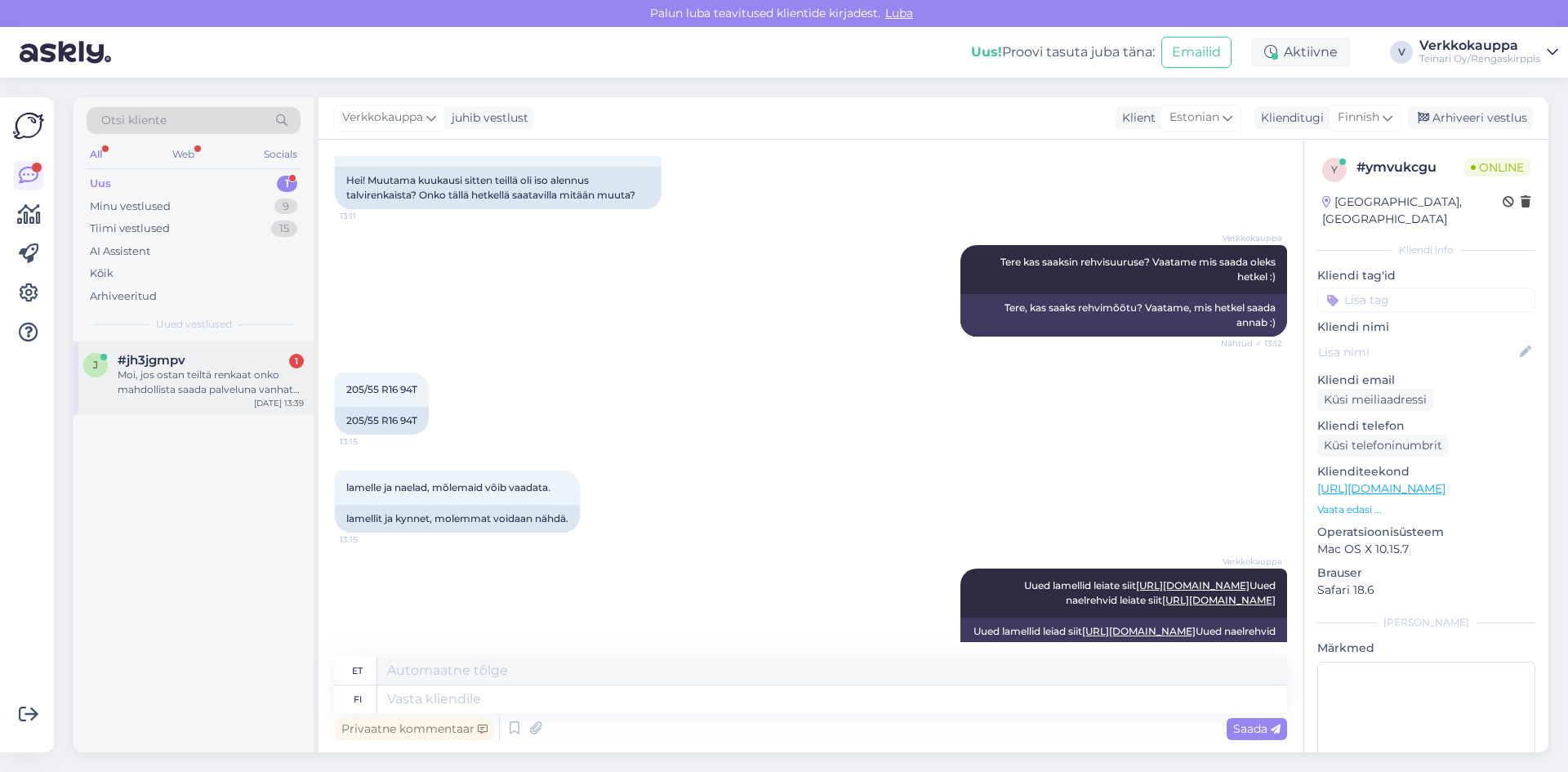
click at [190, 378] on div "Moi, jos ostan teiltä renkaat onko mahdollista saada palveluna vanhat pois vant…" at bounding box center [210, 382] width 186 height 29
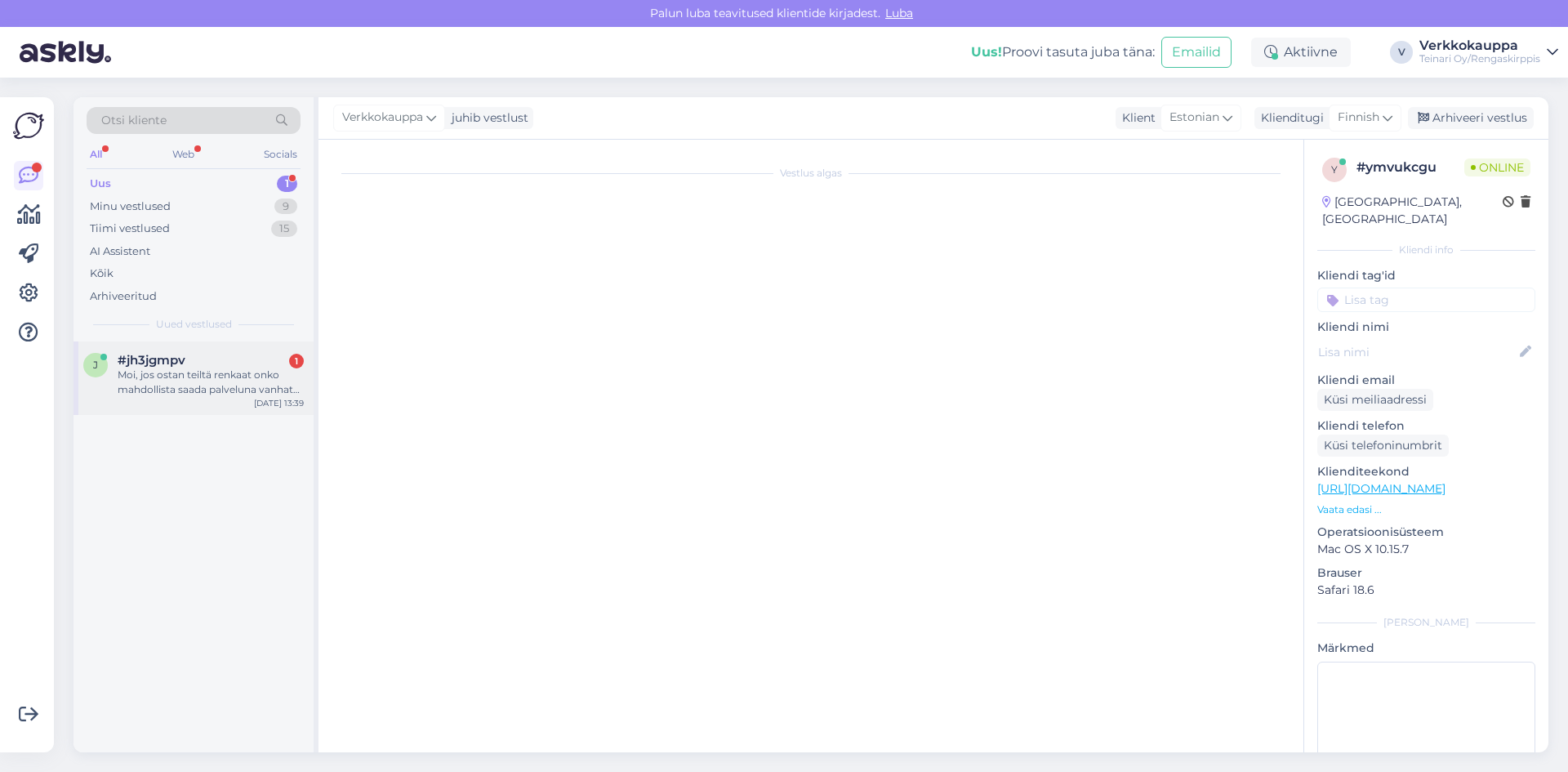
scroll to position [0, 0]
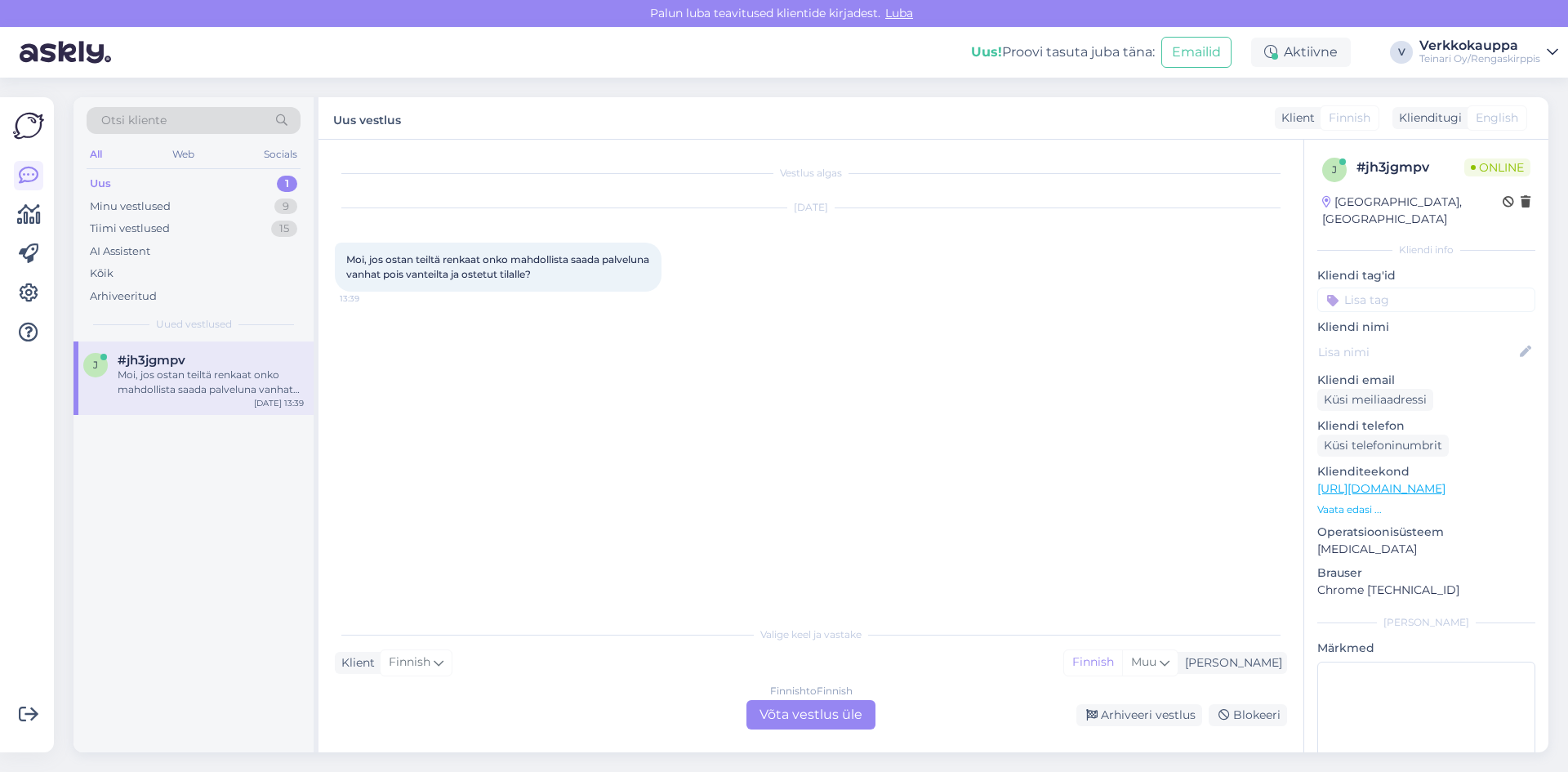
click at [798, 711] on div "Finnish to Finnish Võta vestlus üle" at bounding box center [812, 714] width 129 height 29
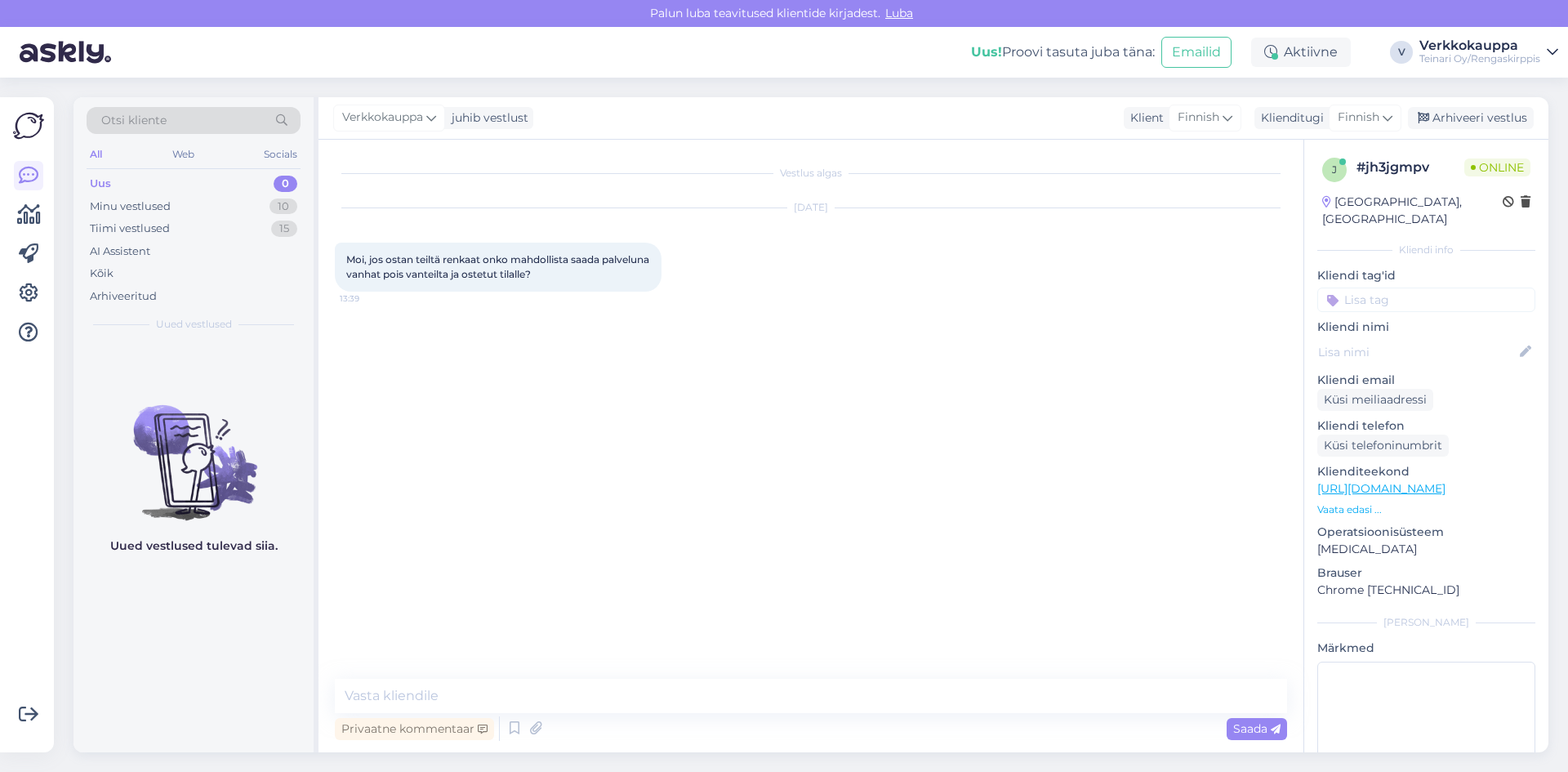
drag, startPoint x: 349, startPoint y: 256, endPoint x: 591, endPoint y: 283, distance: 243.5
click at [591, 283] on div "Moi, jos ostan teiltä renkaat onko mahdollista saada palveluna vanhat pois vant…" at bounding box center [498, 267] width 327 height 49
copy span "Moi, jos ostan teiltä renkaat onko mahdollista saada palveluna vanhat pois vant…"
paste textarea "Moi! Kyllä, tarjoamme rengastyöt renkaiden oston yhteydessä. Hinnat sarjalle (4…"
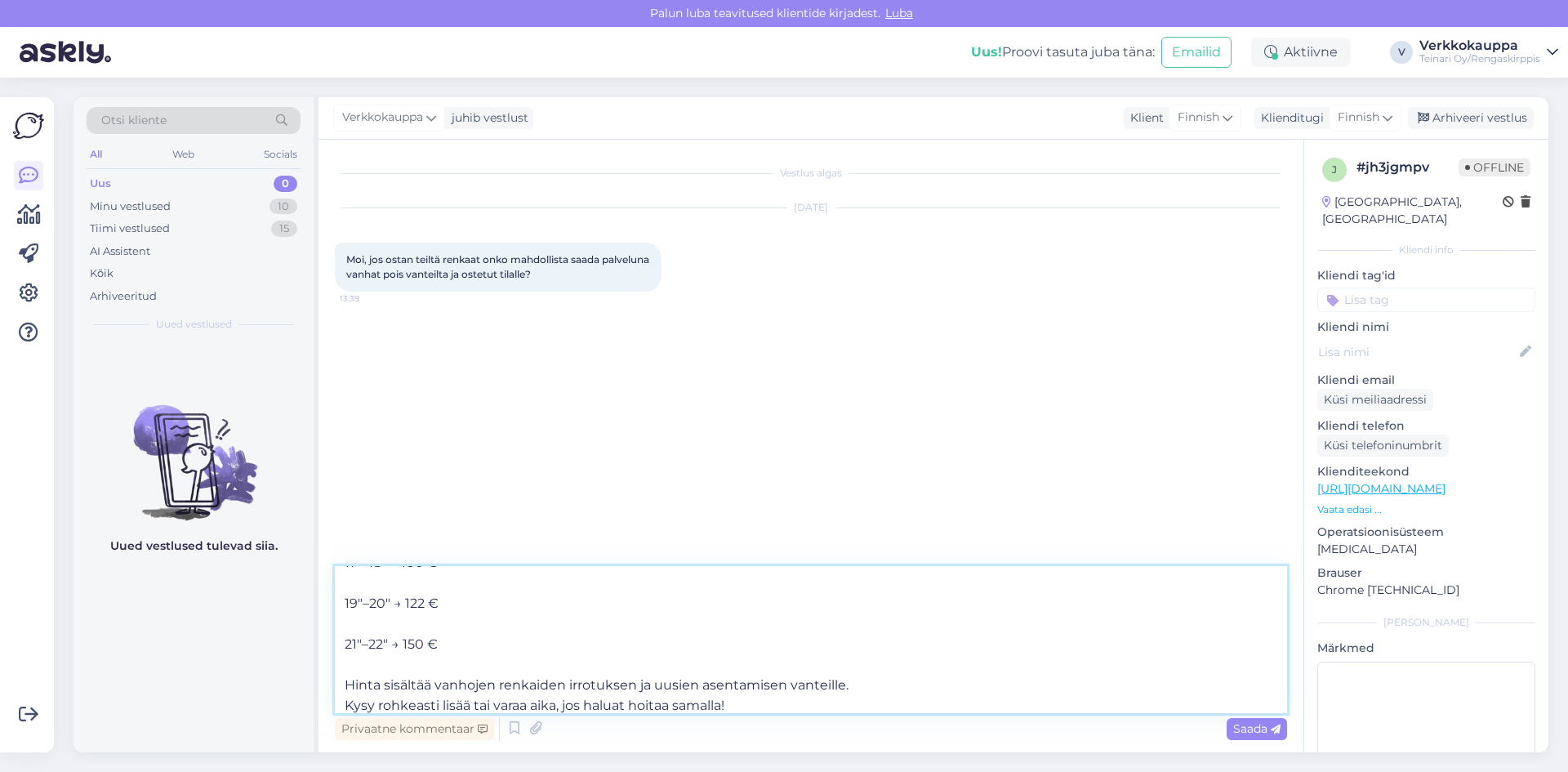
scroll to position [173, 0]
click at [637, 676] on textarea "Moi! Kyllä, tarjoamme rengastyöt renkaiden oston yhteydessä. Hinnat sarjalle (4…" at bounding box center [811, 639] width 952 height 147
click at [1006, 672] on textarea "Moi! Kyllä, tarjoamme rengastyöt renkaiden oston yhteydessä. Hinnat sarjalle (4…" at bounding box center [811, 639] width 952 height 147
drag, startPoint x: 472, startPoint y: 694, endPoint x: 757, endPoint y: 696, distance: 285.0
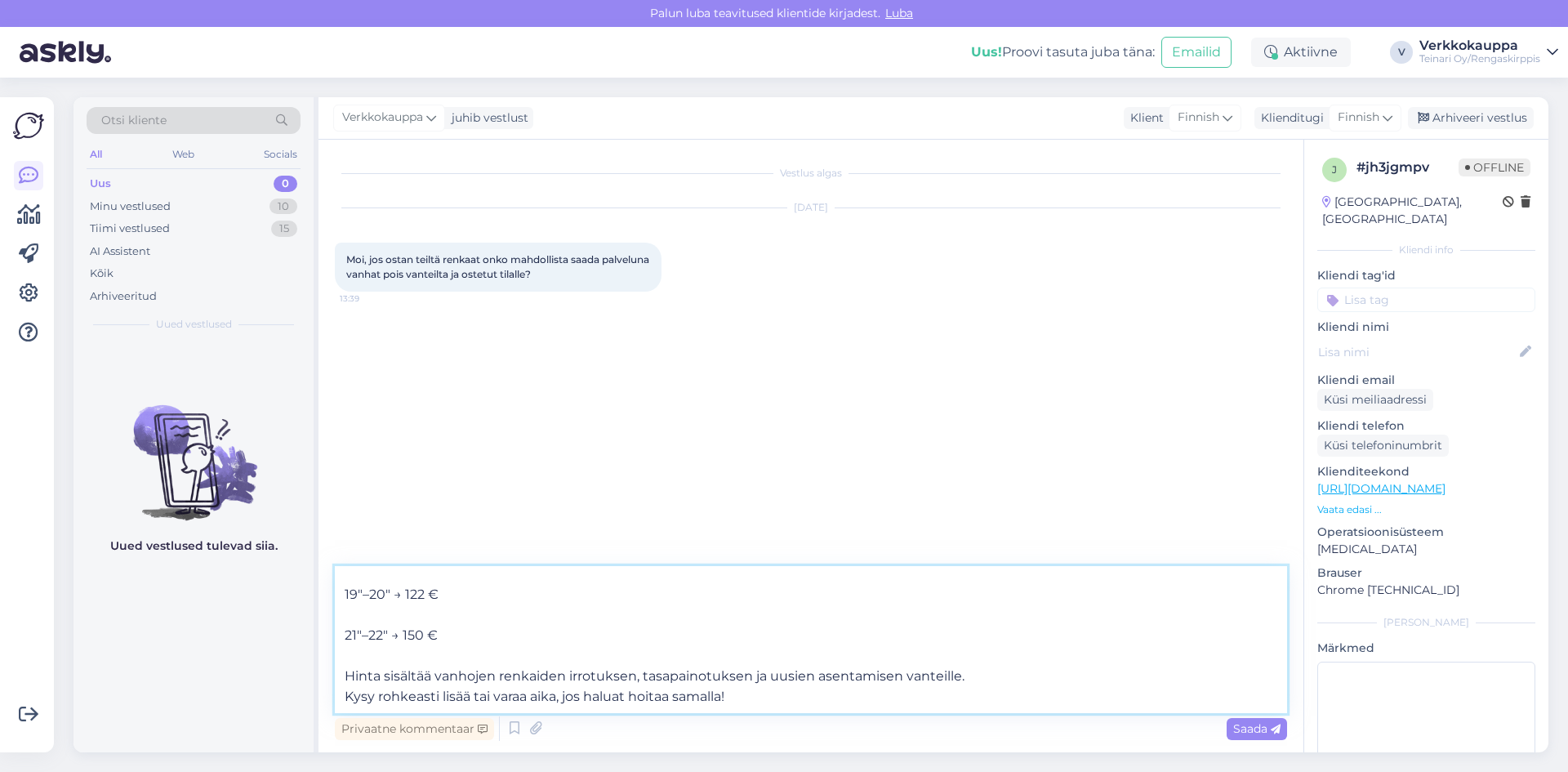
click at [757, 696] on textarea "Moi! Kyllä, tarjoamme rengastyöt renkaiden oston yhteydessä. Hinnat sarjalle (4…" at bounding box center [811, 639] width 952 height 147
type textarea "Moi! Kyllä, tarjoamme rengastyöt renkaiden oston yhteydessä. Hinnat sarjalle (4…"
click at [1236, 729] on span "Saada" at bounding box center [1256, 729] width 47 height 15
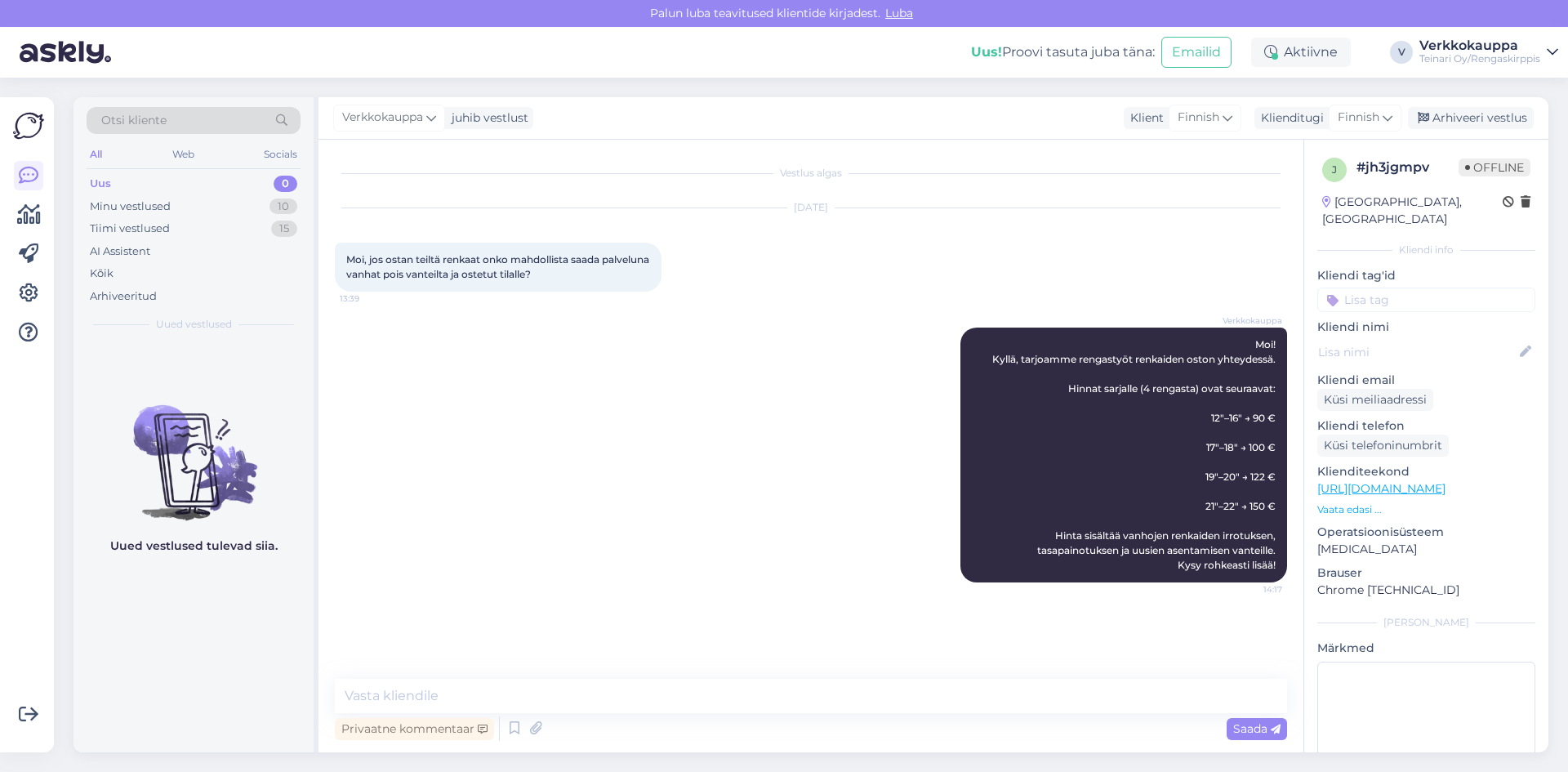
scroll to position [0, 0]
click at [906, 427] on div "Verkkokauppa Moi! Kyllä, tarjoamme rengastyöt renkaiden oston yhteydessä. Hinna…" at bounding box center [811, 455] width 952 height 291
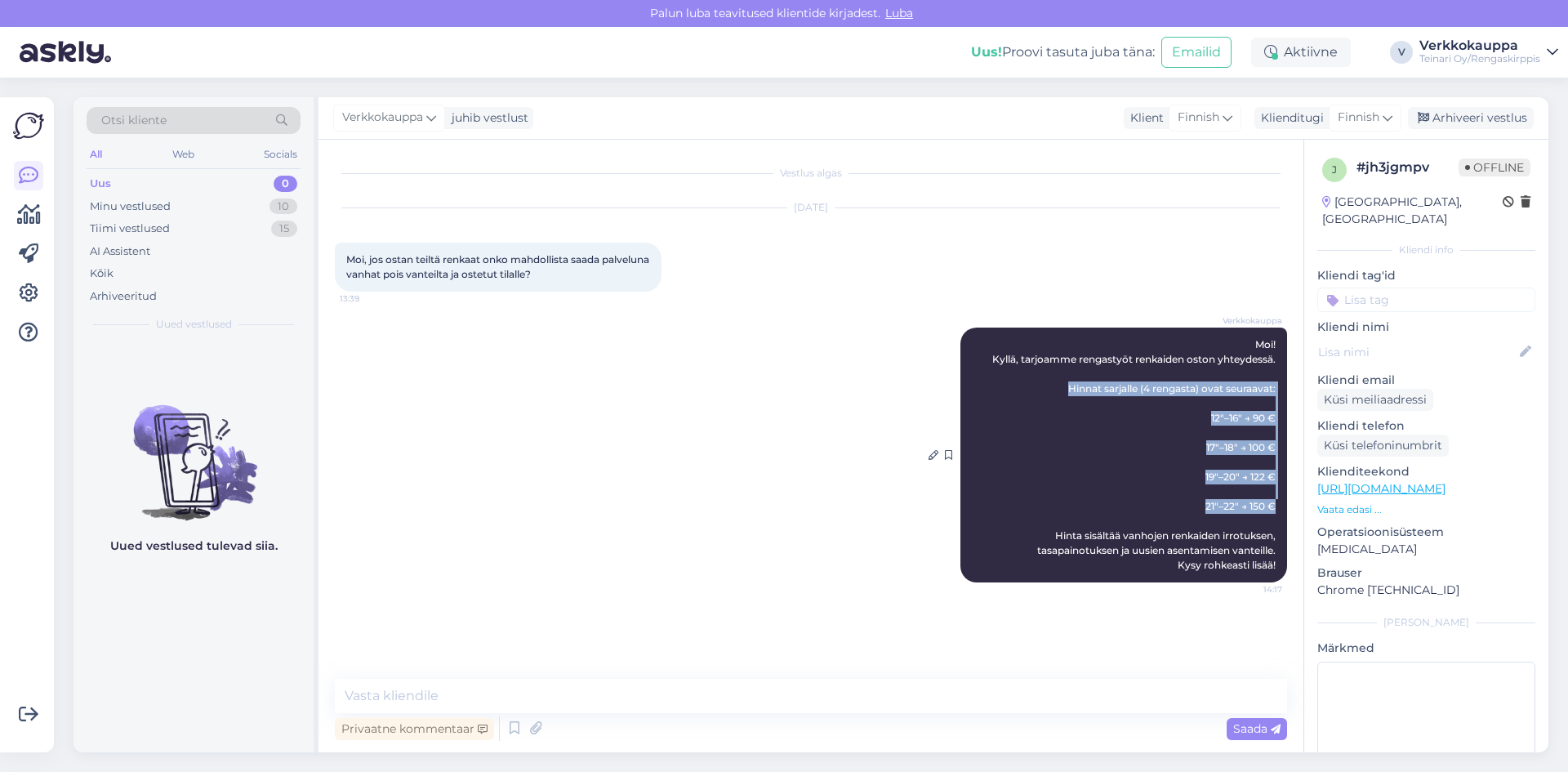
drag, startPoint x: 1067, startPoint y: 388, endPoint x: 1274, endPoint y: 509, distance: 239.8
click at [1274, 509] on span "Moi! Kyllä, tarjoamme rengastyöt renkaiden oston yhteydessä. Hinnat sarjalle (4…" at bounding box center [1135, 454] width 286 height 233
click at [1150, 485] on div "Verkkokauppa Moi! Kyllä, tarjoamme rengastyöt renkaiden oston yhteydessä. Hinna…" at bounding box center [1124, 455] width 327 height 255
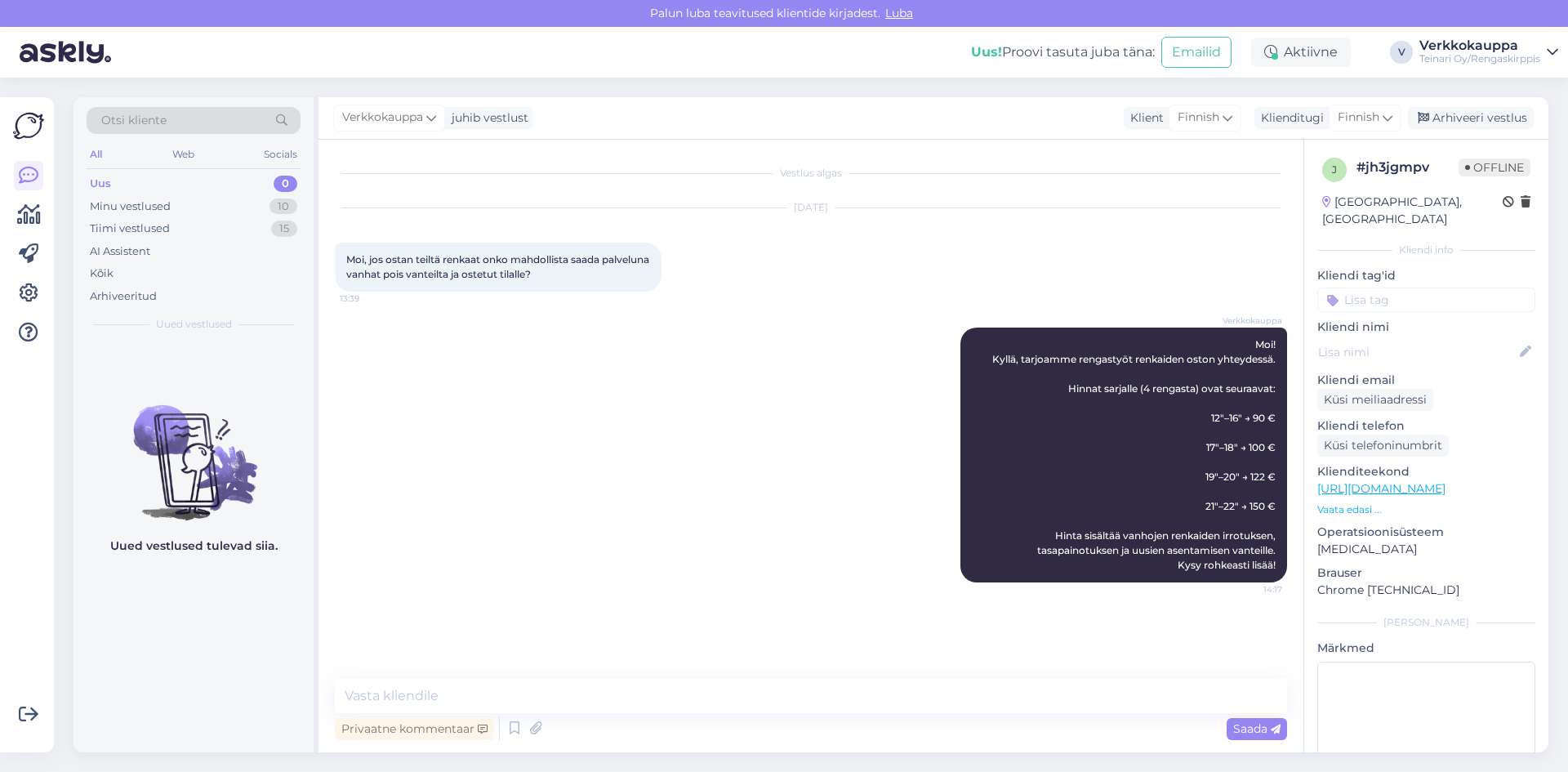
click at [711, 584] on div "Verkkokauppa Moi! Kyllä, tarjoamme rengastyöt renkaiden oston yhteydessä. Hinna…" at bounding box center [811, 455] width 952 height 291
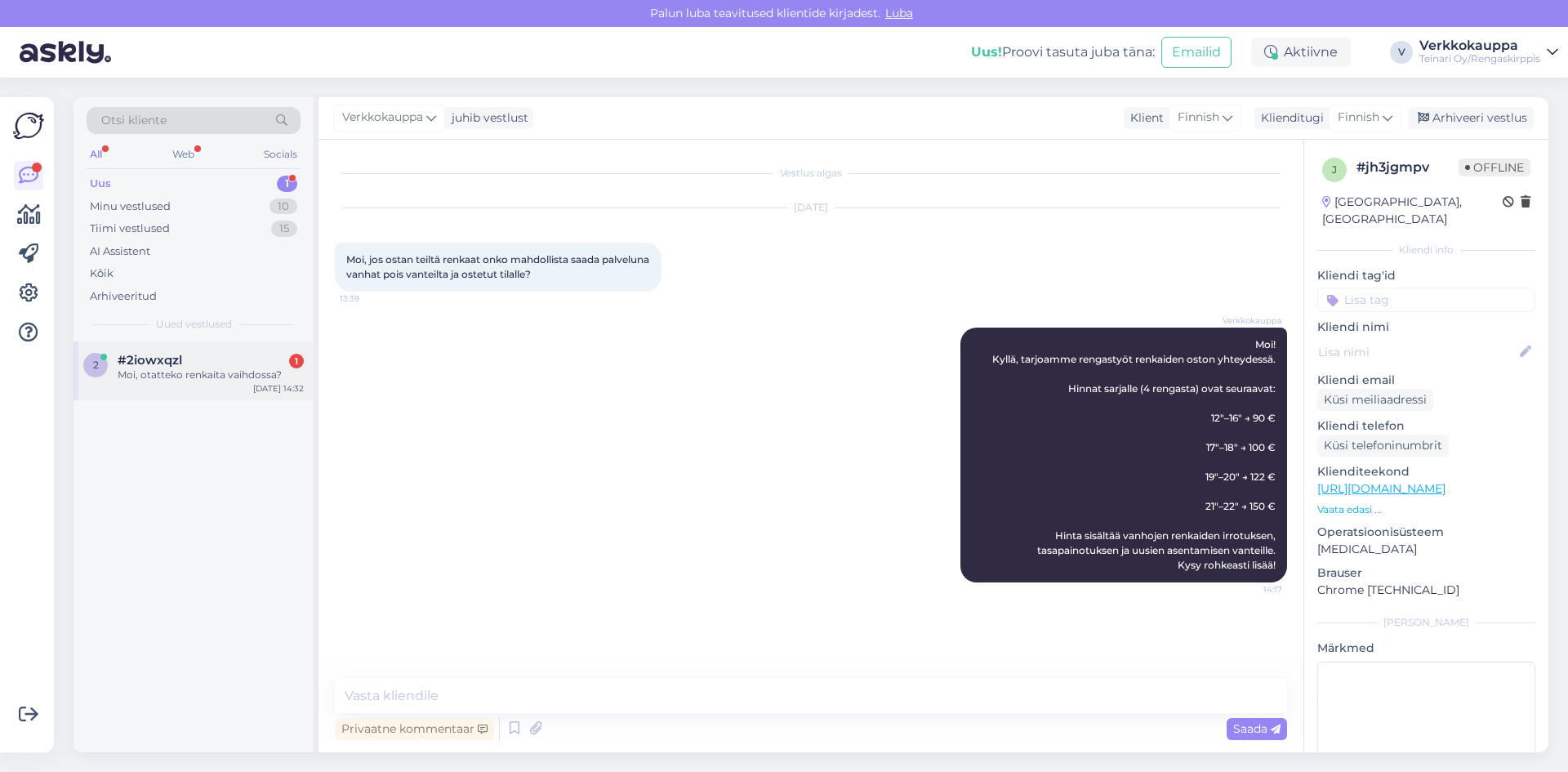
drag, startPoint x: 181, startPoint y: 371, endPoint x: 214, endPoint y: 389, distance: 37.6
click at [181, 371] on div "Moi, otatteko renkaita vaihdossa?" at bounding box center [210, 375] width 186 height 15
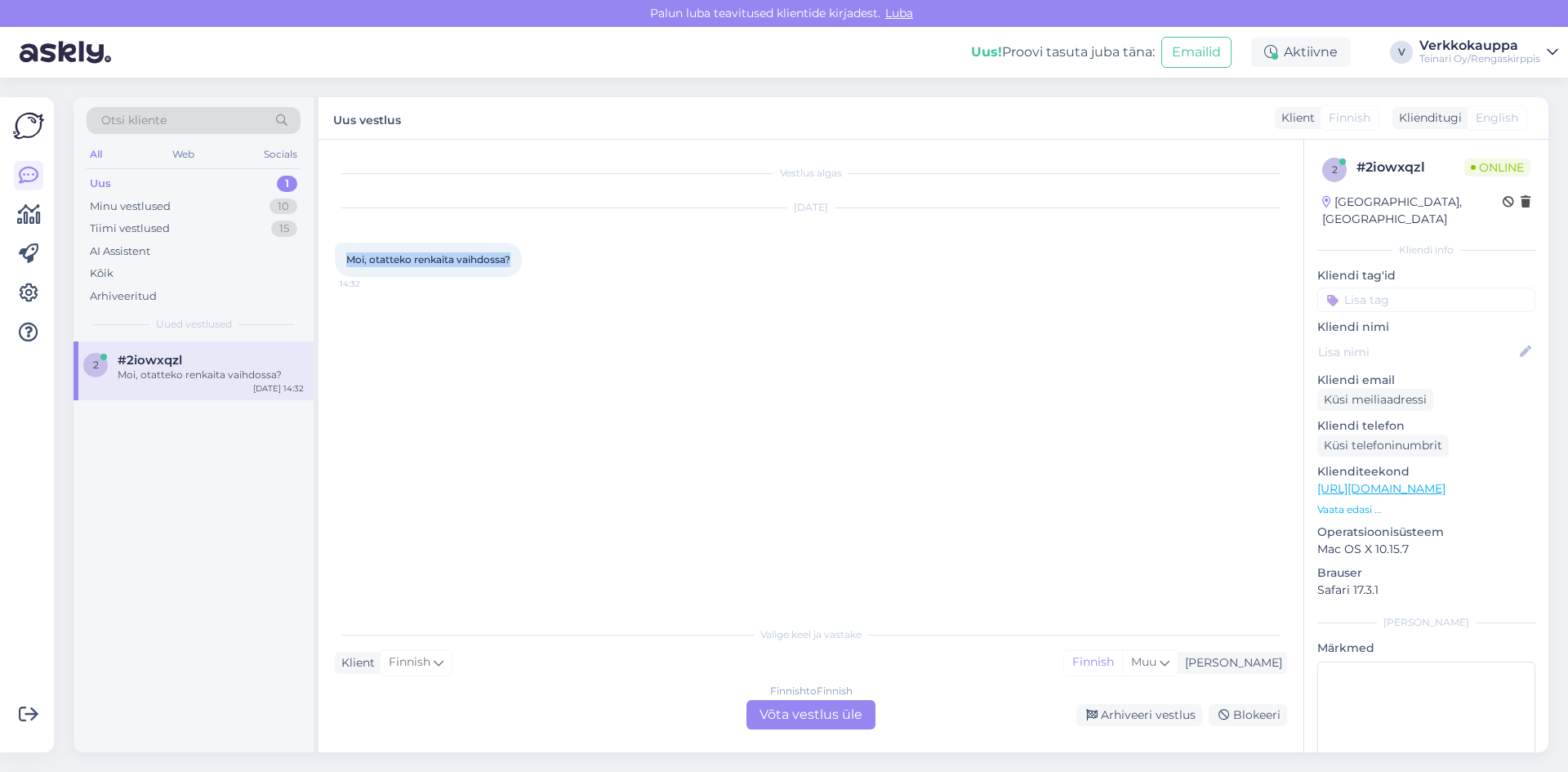
drag, startPoint x: 347, startPoint y: 258, endPoint x: 512, endPoint y: 261, distance: 165.0
click at [512, 261] on div "Moi, otatteko renkaita vaihdossa? 14:32" at bounding box center [428, 260] width 187 height 35
copy span "Moi, otatteko renkaita vaihdossa?"
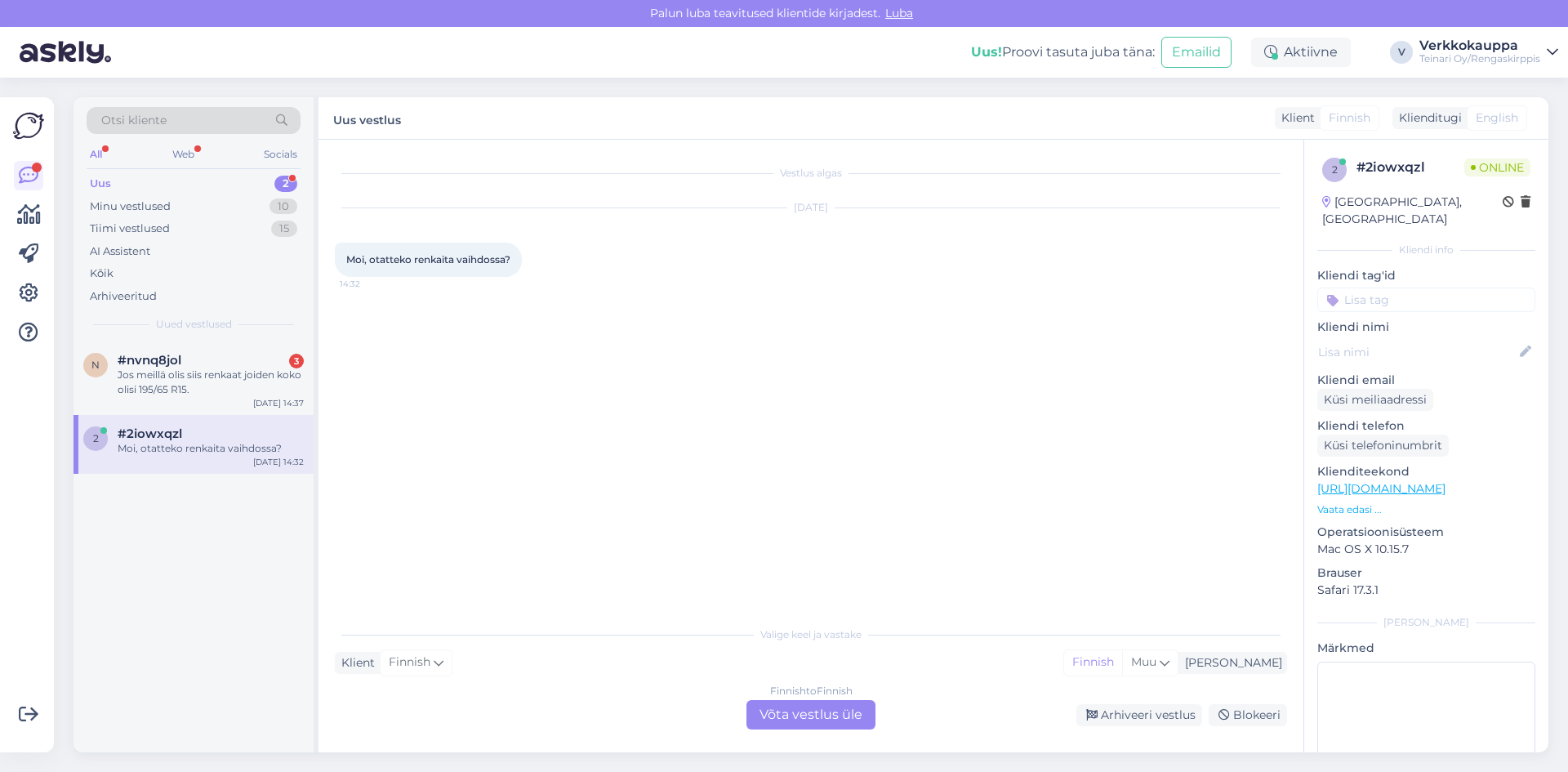
click at [791, 715] on div "Finnish to Finnish Võta vestlus üle" at bounding box center [812, 714] width 129 height 29
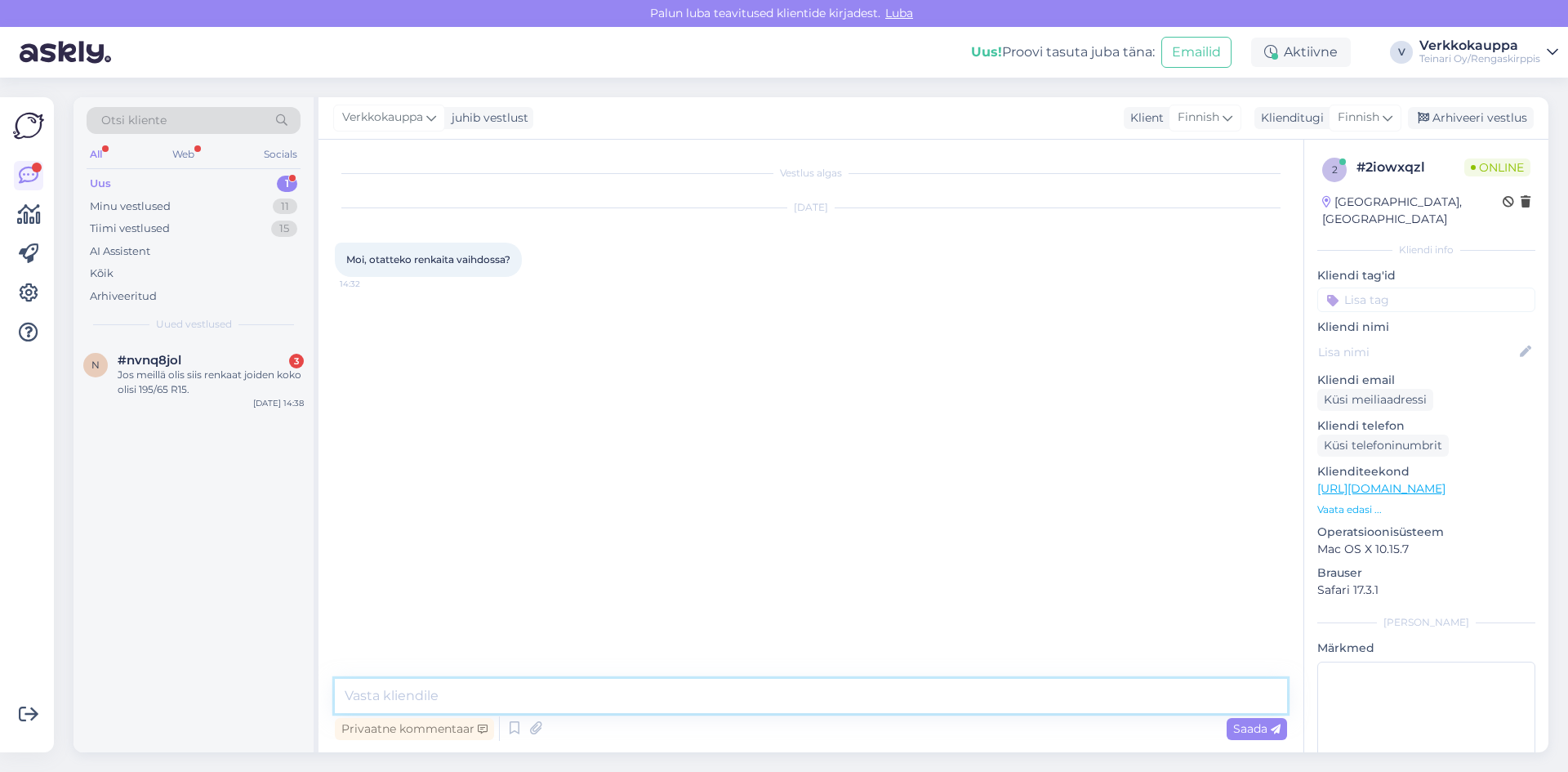
paste textarea "Moikka! Emme valitettavasti ota renkaita vaihdossa. Voimme katsoa paikan päällä…"
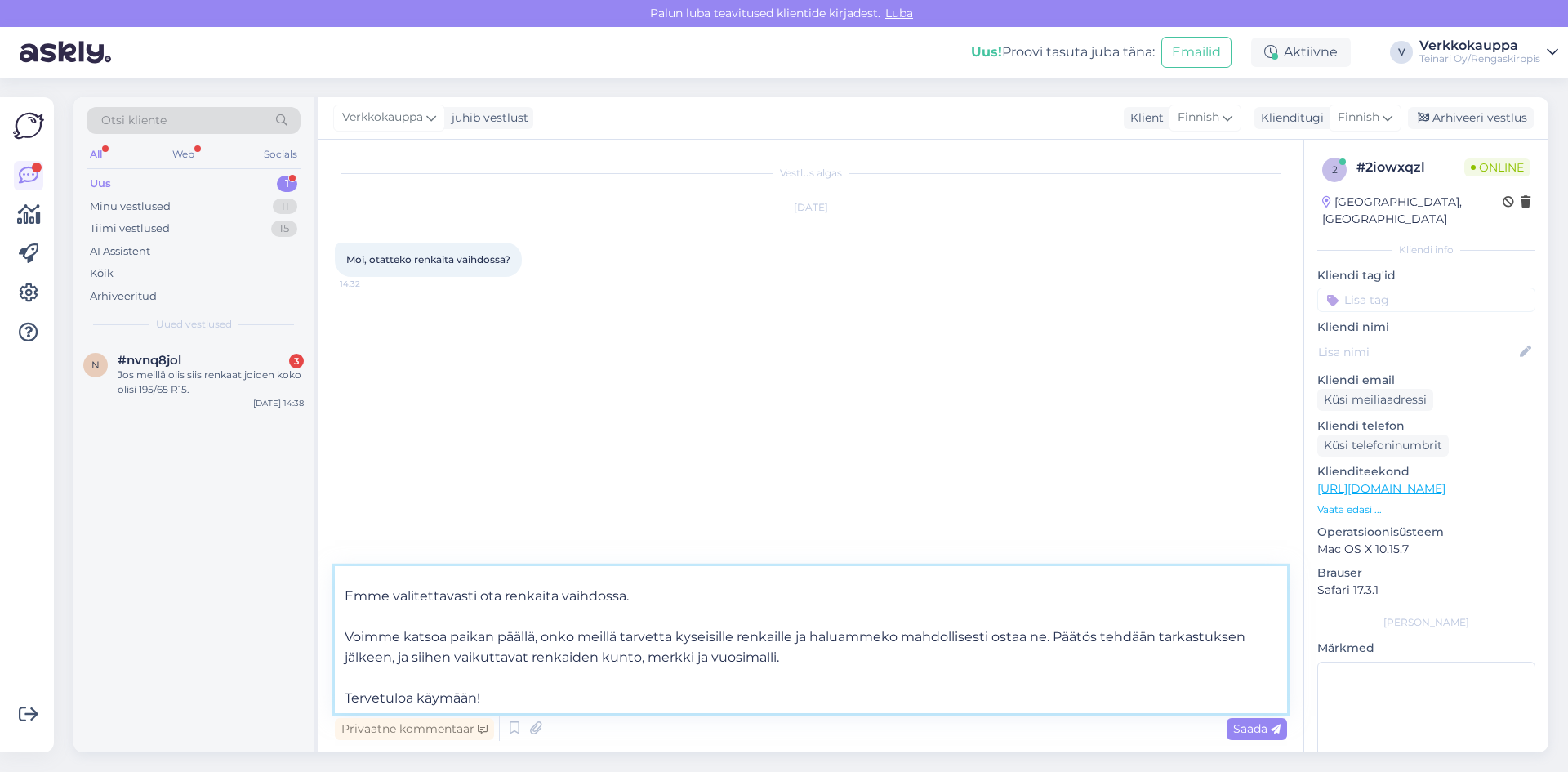
scroll to position [29, 0]
type textarea "Moikka! Emme valitettavasti ota renkaita vaihdossa. Voimme katsoa paikan päällä…"
click at [1234, 728] on span "Saada" at bounding box center [1256, 729] width 47 height 15
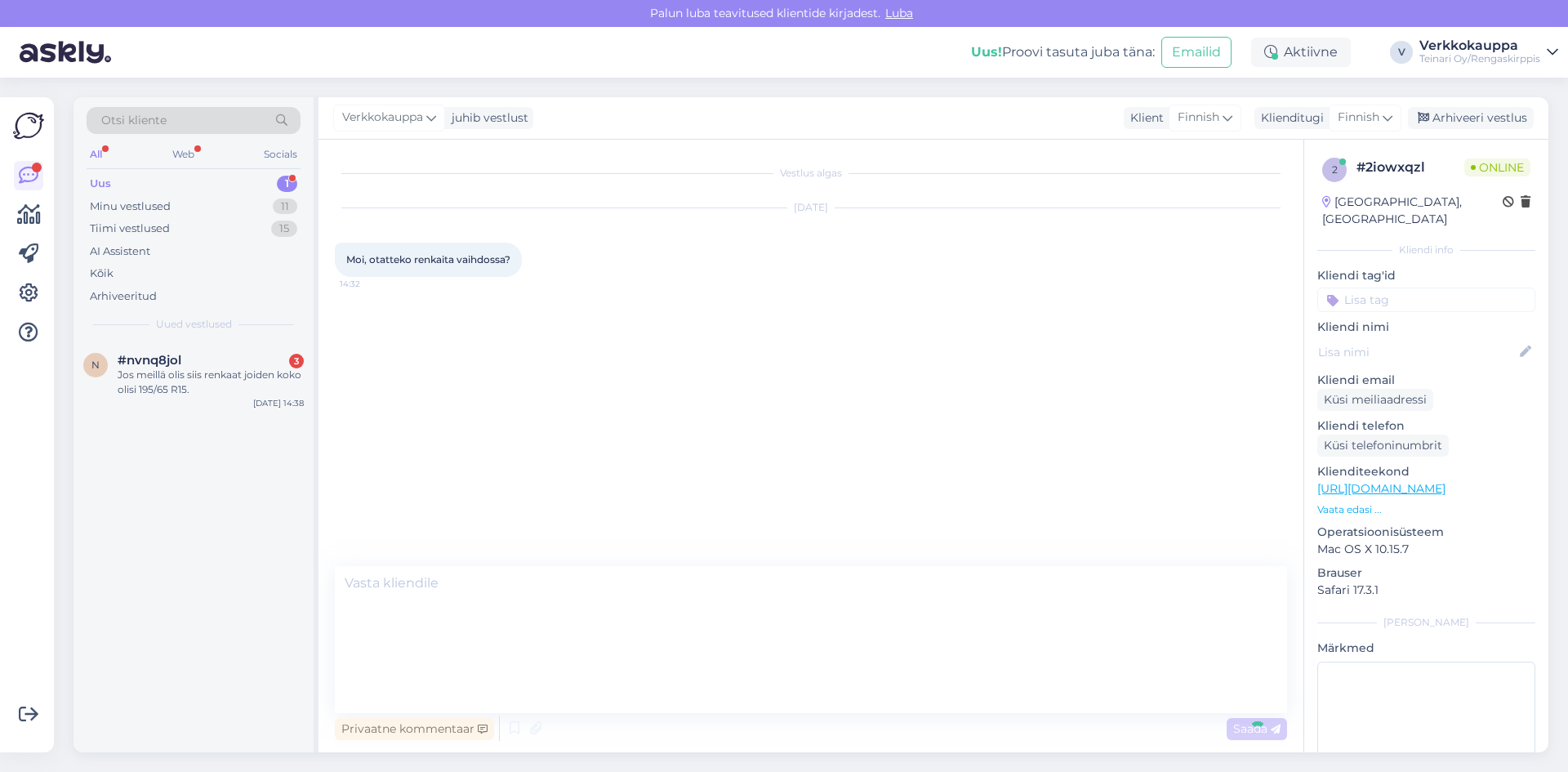
scroll to position [0, 0]
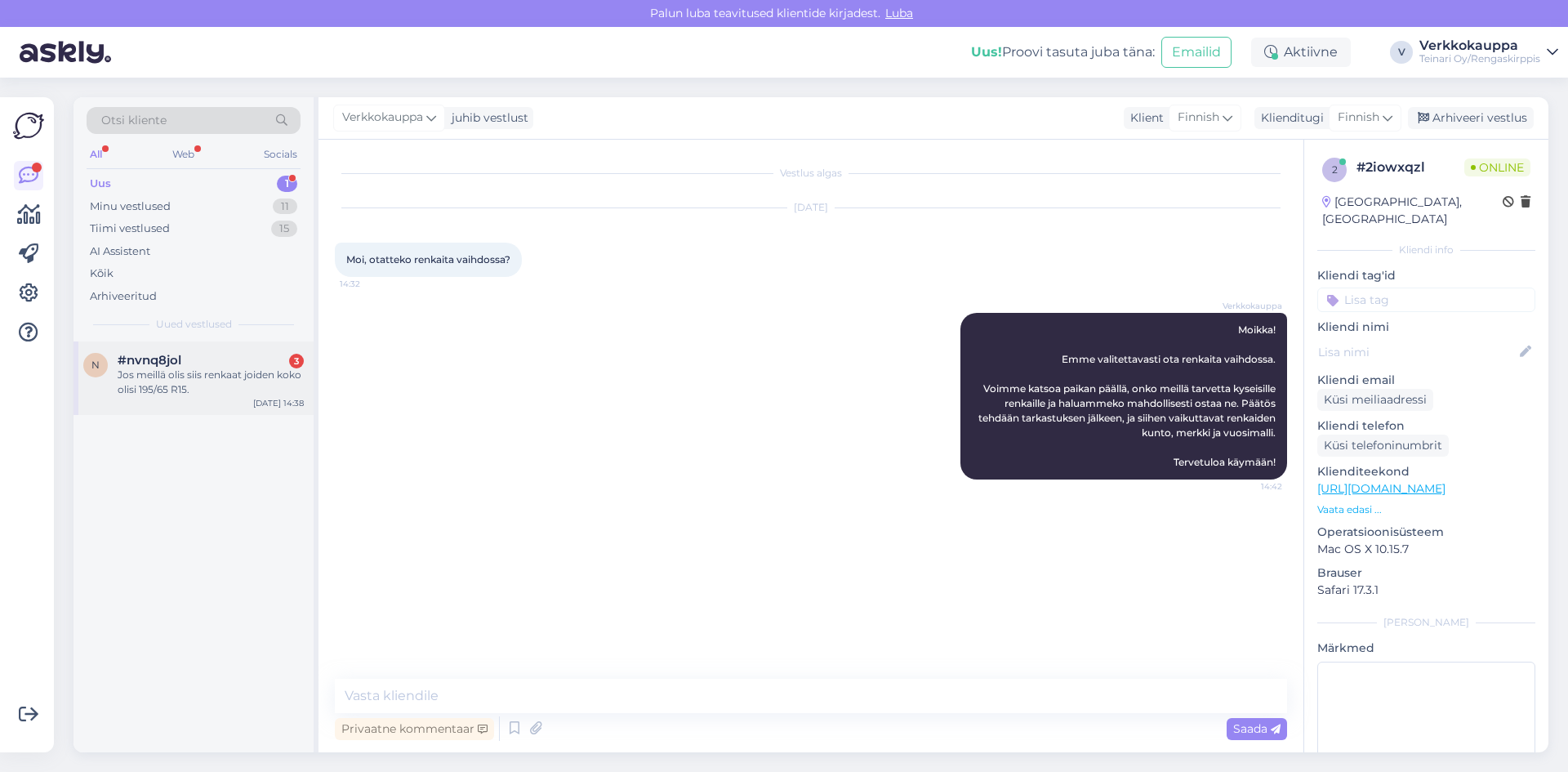
click at [220, 394] on div "Jos meillä olis siis renkaat joiden koko olisi 195/65 R15." at bounding box center [210, 382] width 186 height 29
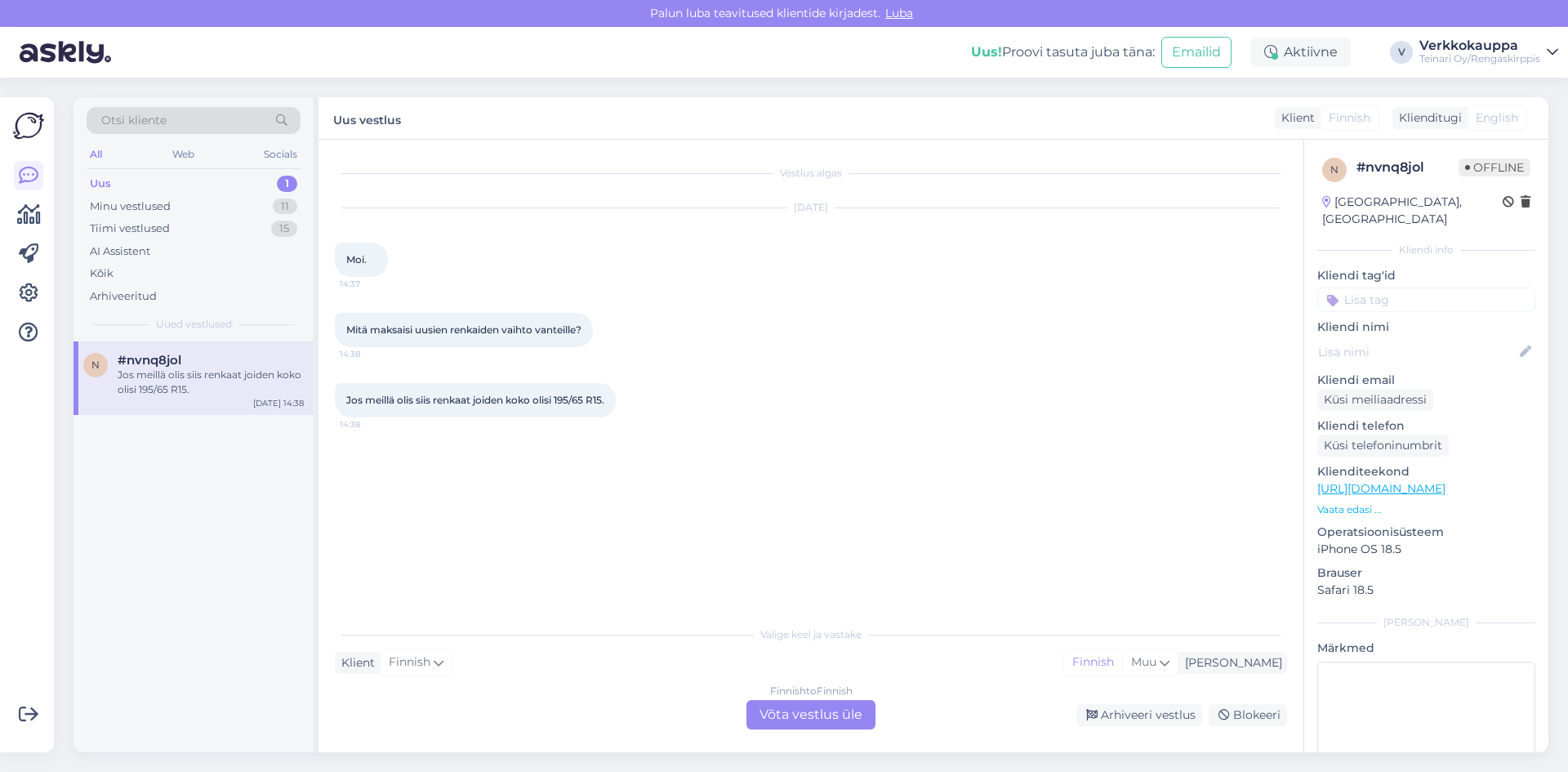
click at [792, 716] on div "Finnish to Finnish Võta vestlus üle" at bounding box center [812, 714] width 129 height 29
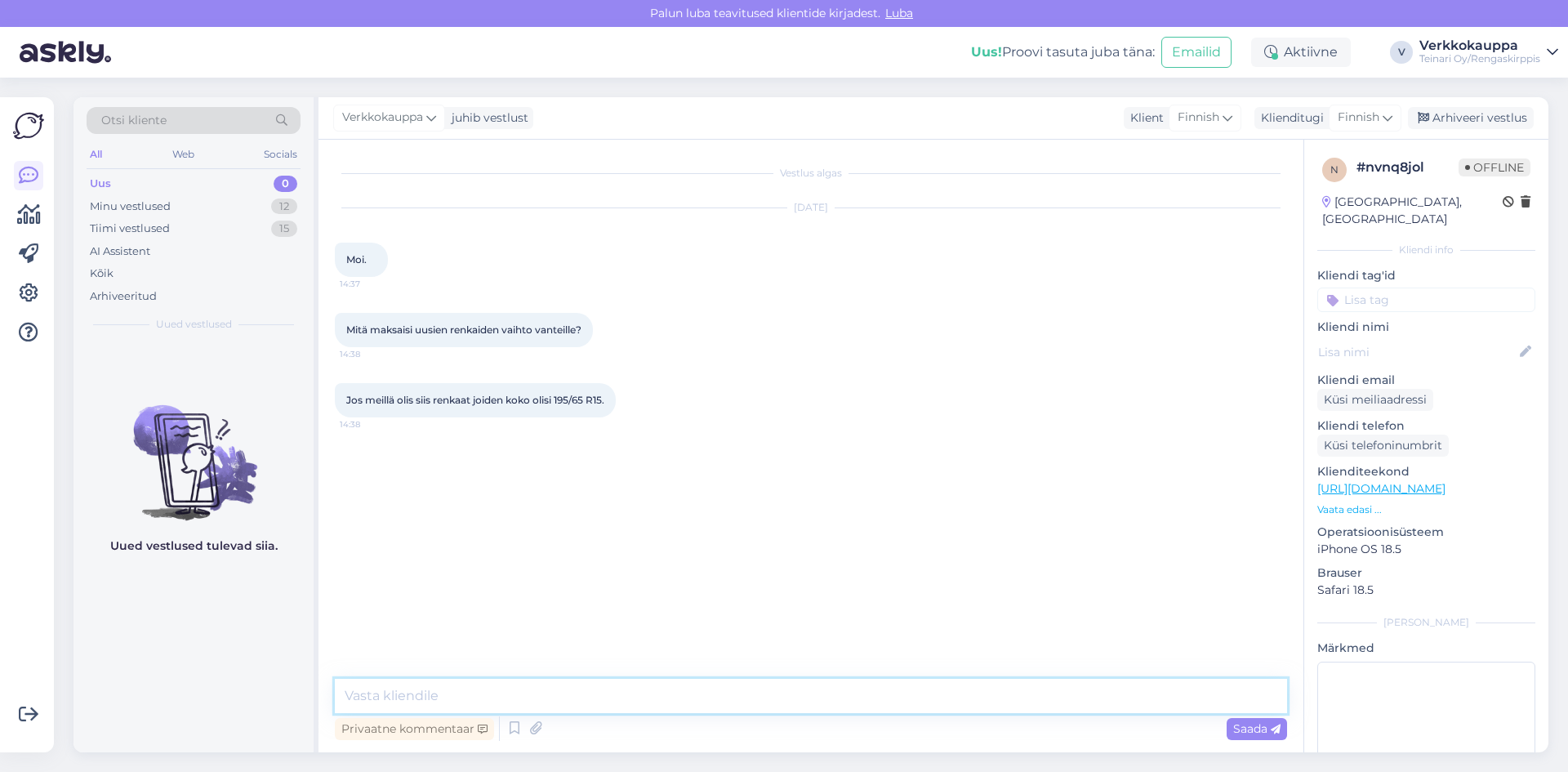
click at [509, 692] on textarea at bounding box center [811, 695] width 952 height 35
drag, startPoint x: 587, startPoint y: 691, endPoint x: 705, endPoint y: 695, distance: 118.1
click at [705, 695] on textarea "[DATE]" rengastyöt maksa 90 eur/sarja siihen kuulu r" at bounding box center [811, 695] width 952 height 35
drag, startPoint x: 586, startPoint y: 697, endPoint x: 611, endPoint y: 703, distance: 25.7
click at [611, 703] on textarea "[DATE]" rengastyöt maksa 90 eur/sarja" at bounding box center [811, 695] width 952 height 35
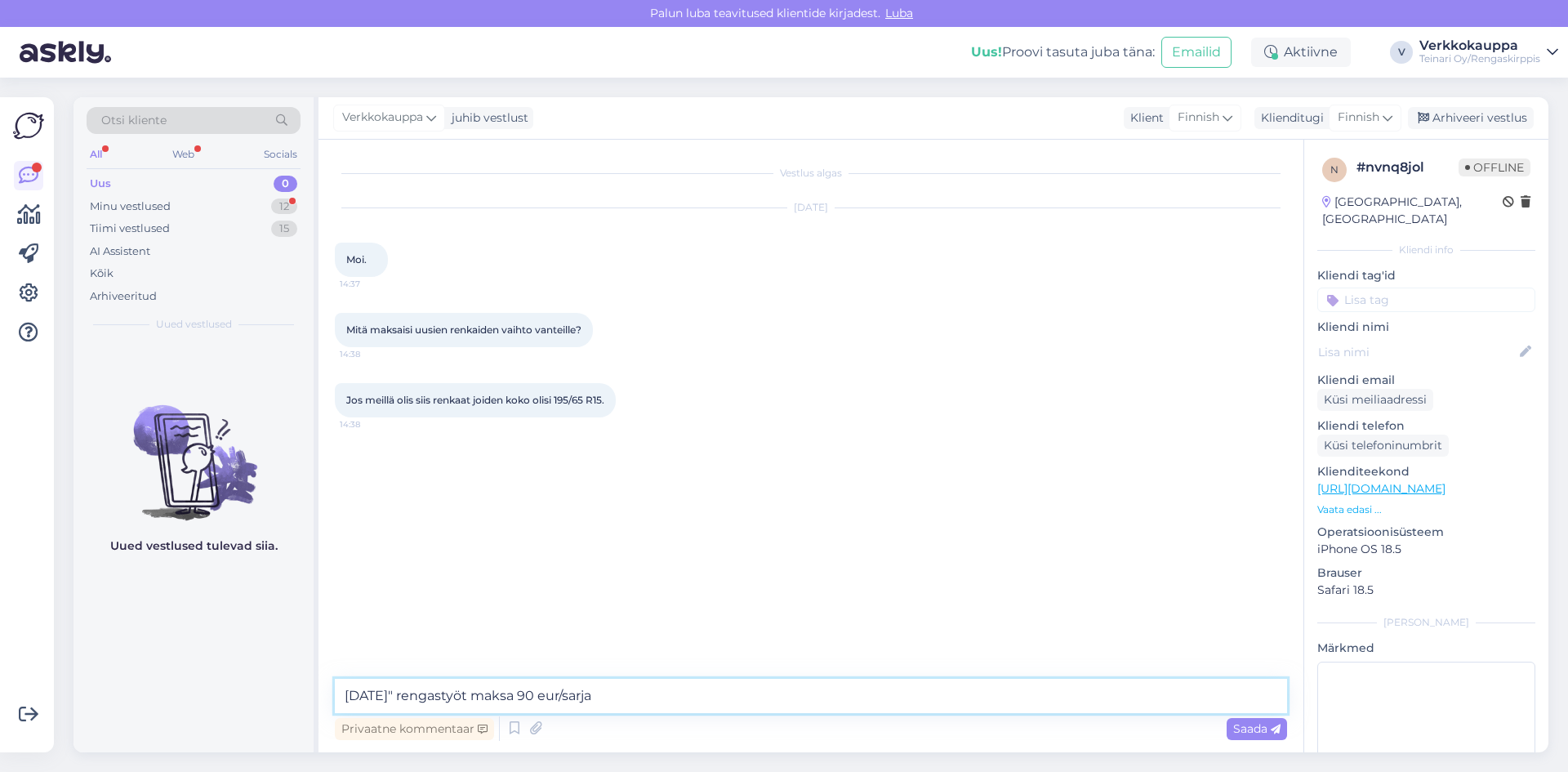
paste textarea "→ sisältää vanteille asennuksen, tasapainotuksen ja asennuksen auton alle"
type textarea "[DATE]" rengastyöt maksa 90 eur/sarja → sisältää vanteille asennuksen, tasapain…"
click at [1233, 722] on span "Saada" at bounding box center [1256, 729] width 47 height 15
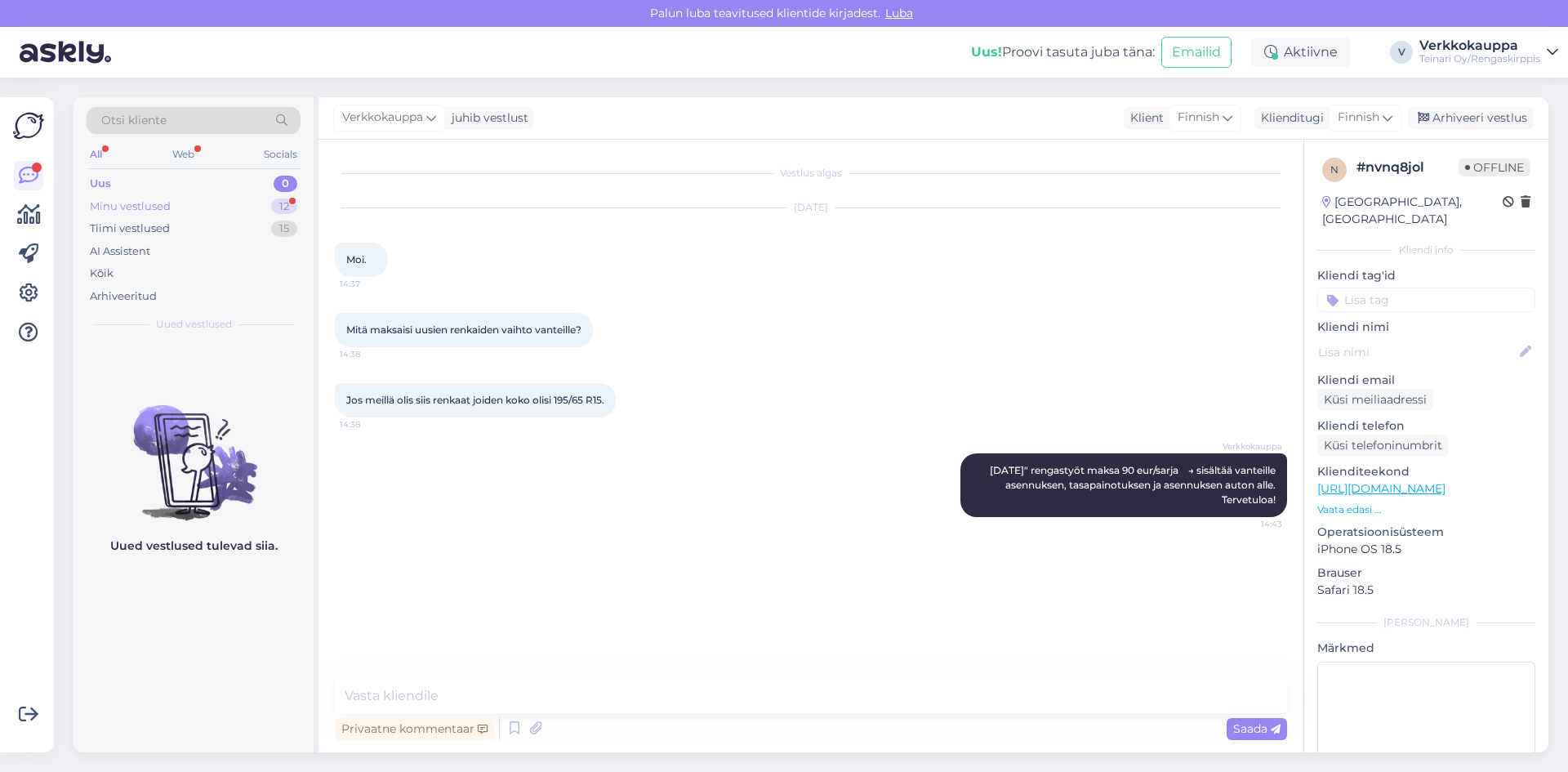
click at [181, 206] on div "Minu vestlused 12" at bounding box center [193, 206] width 214 height 23
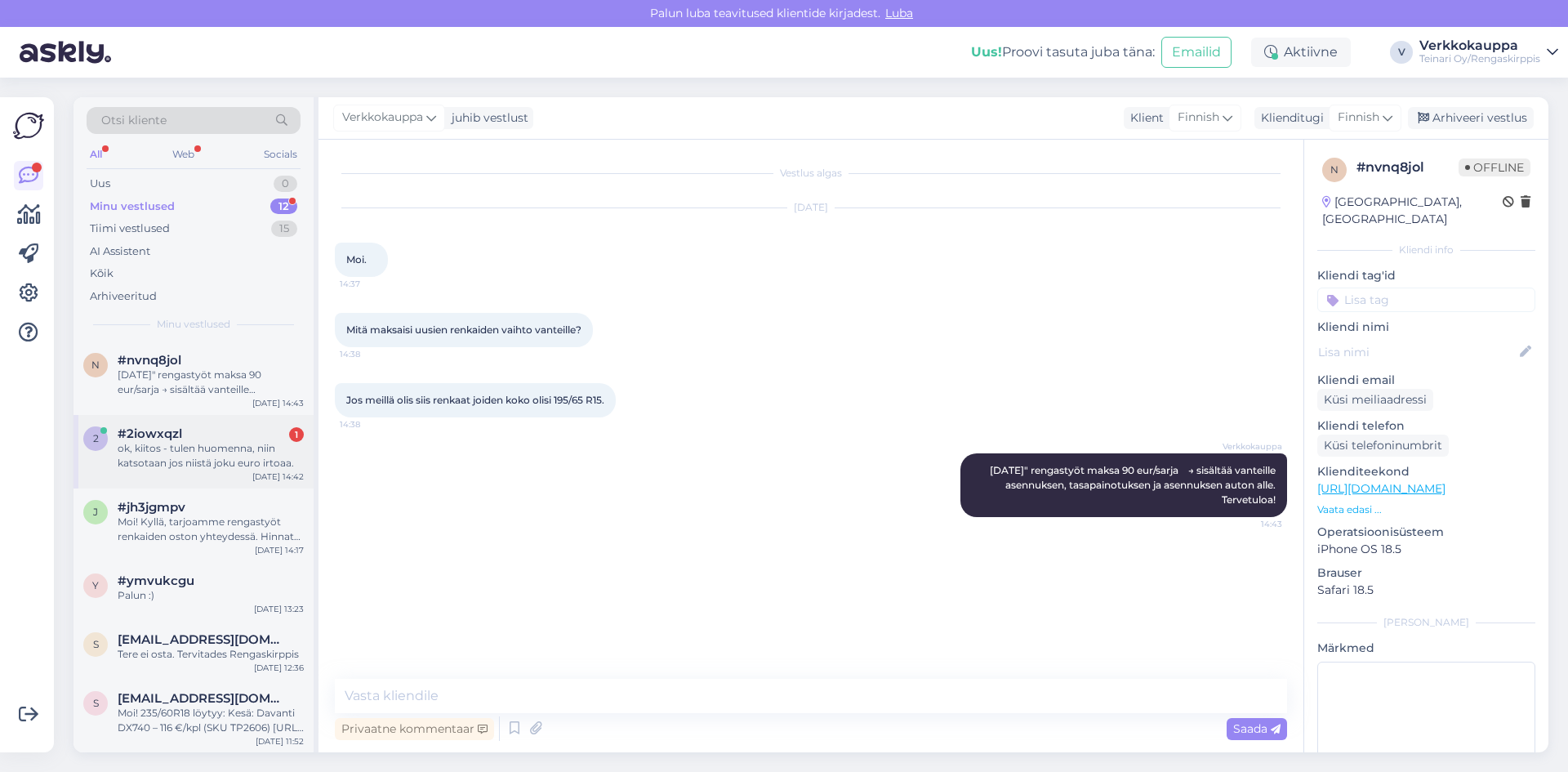
click at [227, 442] on div "ok, kiitos - tulen huomenna, niin katsotaan jos niistä joku euro irtoaa." at bounding box center [210, 455] width 186 height 29
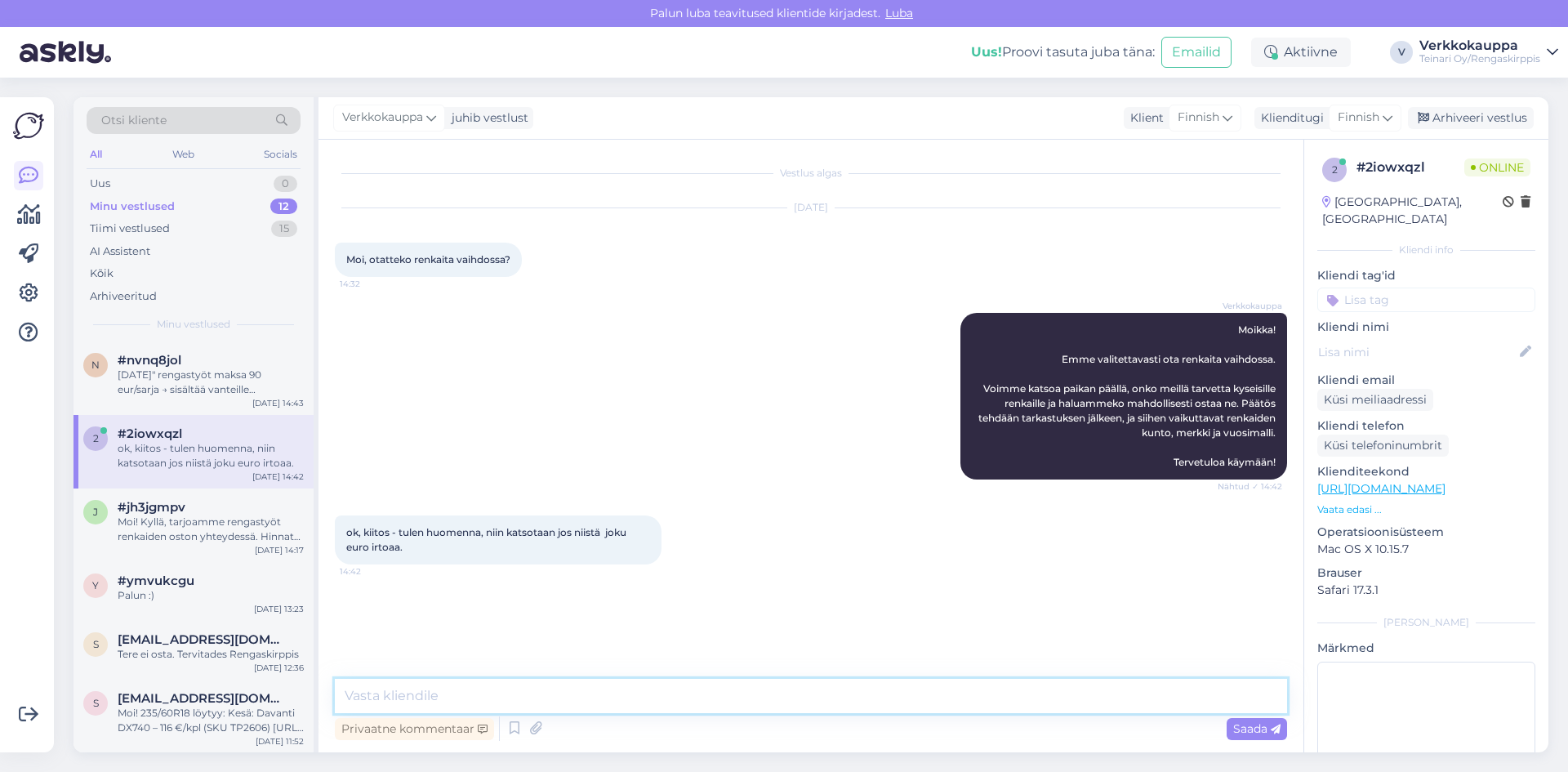
click at [433, 692] on textarea at bounding box center [811, 695] width 952 height 35
type textarea "Tervetuloa!"
click at [1231, 728] on div "Saada" at bounding box center [1256, 729] width 60 height 23
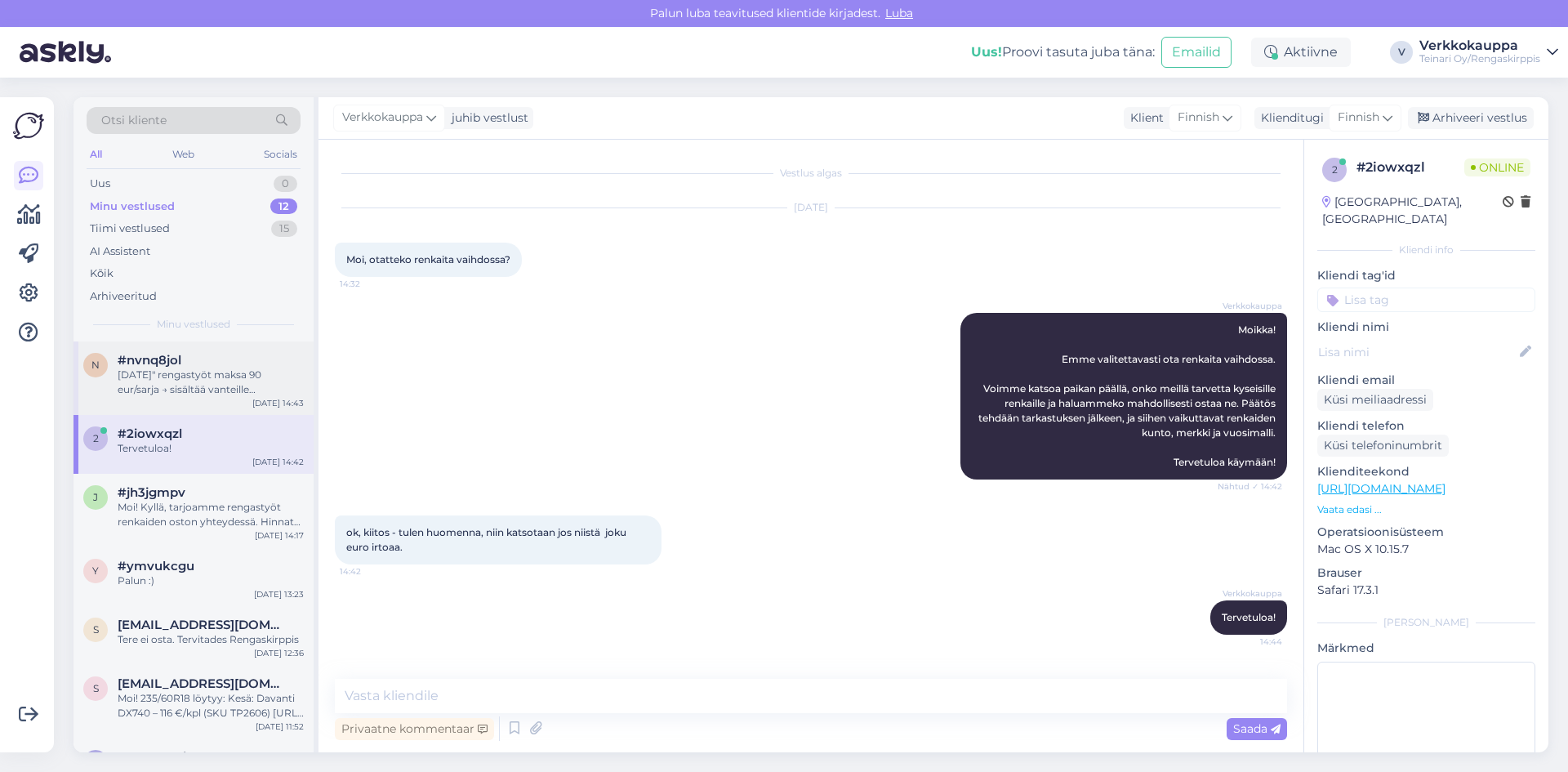
click at [230, 384] on div "[DATE]" rengastyöt maksa 90 eur/sarja → sisältää vanteille asennuksen, tasapain…" at bounding box center [210, 382] width 186 height 29
